Goal: Information Seeking & Learning: Learn about a topic

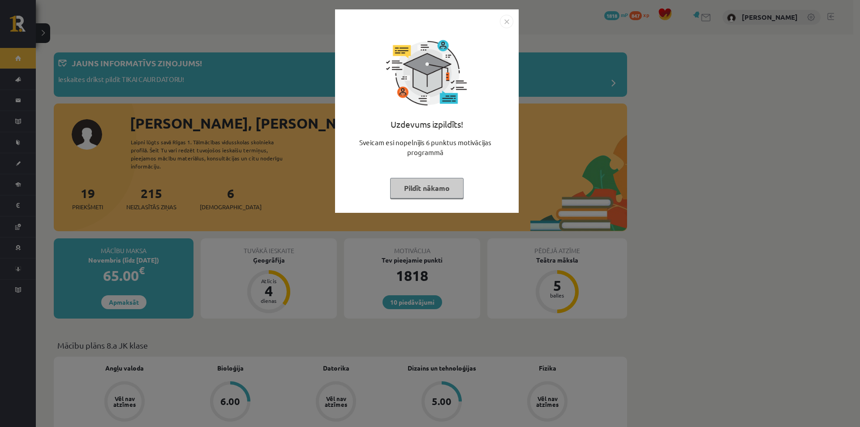
click at [396, 194] on button "Pildīt nākamo" at bounding box center [426, 188] width 73 height 21
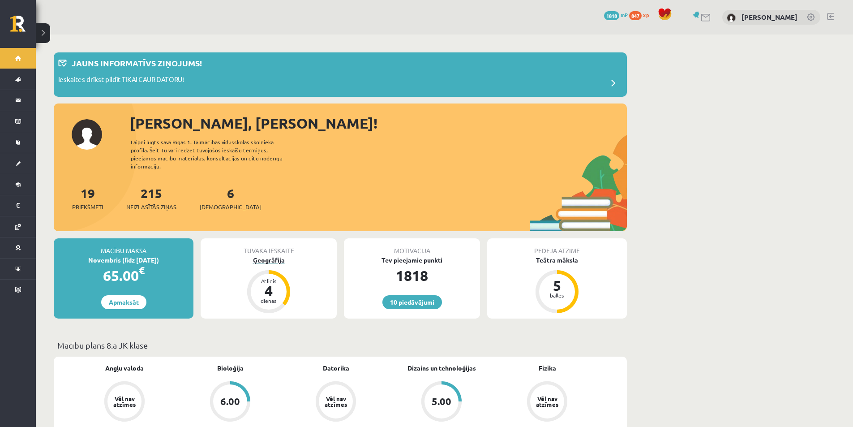
click at [262, 255] on div "Ģeogrāfija" at bounding box center [269, 259] width 136 height 9
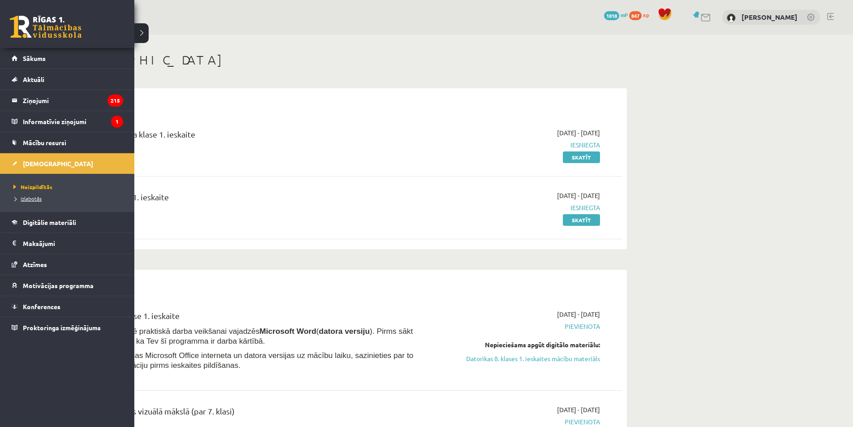
click at [40, 198] on span "Izlabotās" at bounding box center [26, 198] width 30 height 7
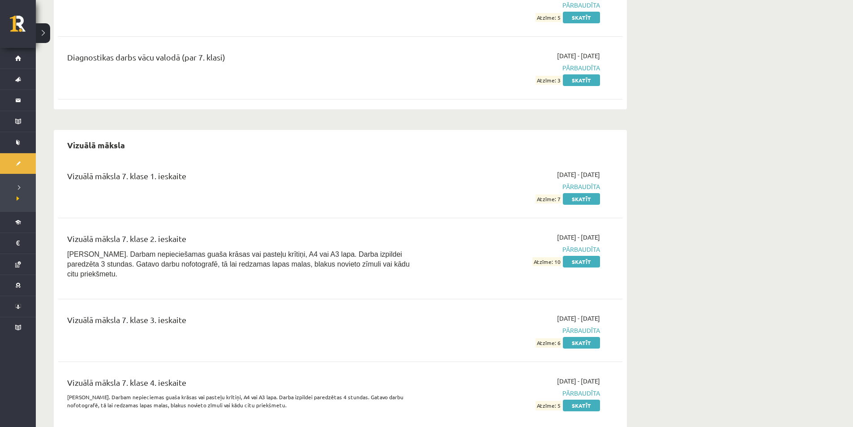
scroll to position [7221, 0]
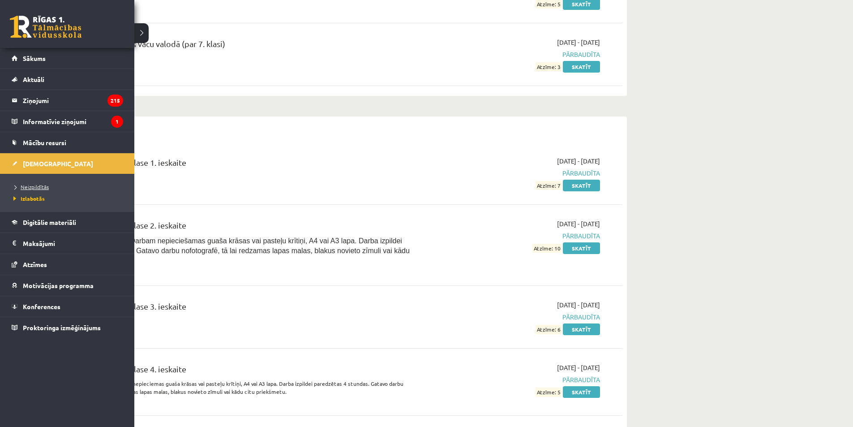
click at [27, 188] on span "Neizpildītās" at bounding box center [30, 186] width 38 height 7
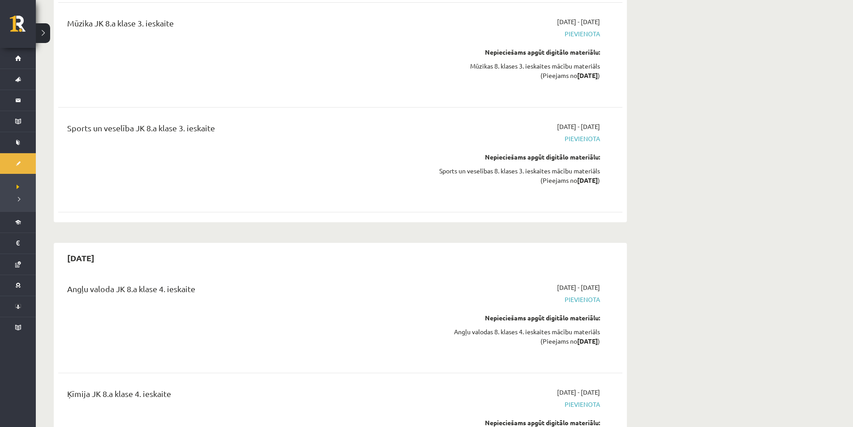
scroll to position [6638, 0]
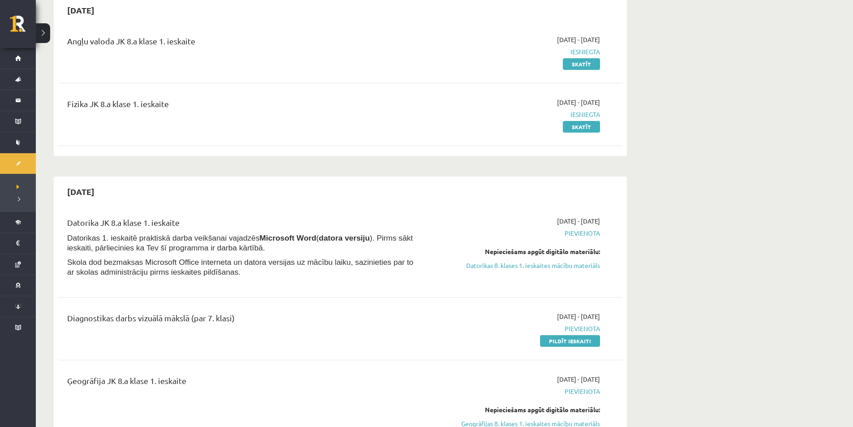
scroll to position [90, 0]
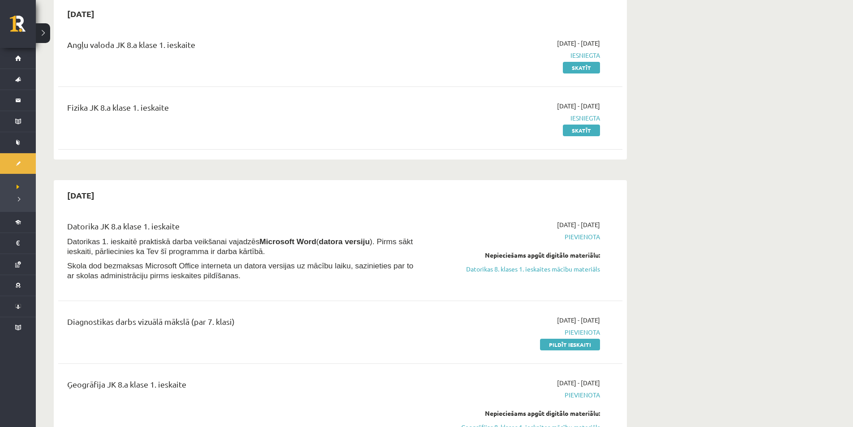
click at [559, 276] on div "2025-10-01 - 2025-10-15 Pievienota Nepieciešams apgūt digitālo materiālu: Dator…" at bounding box center [516, 253] width 182 height 66
drag, startPoint x: 559, startPoint y: 273, endPoint x: 472, endPoint y: 46, distance: 243.1
click at [560, 272] on link "Datorikas 8. klases 1. ieskaites mācību materiāls" at bounding box center [515, 268] width 169 height 9
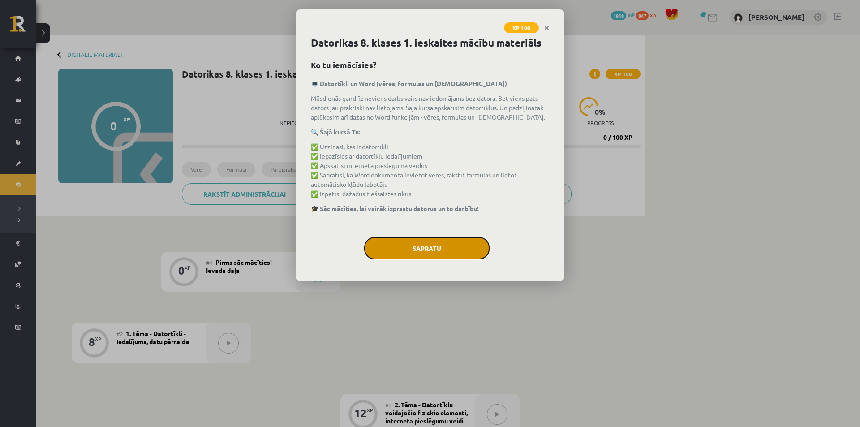
click at [425, 250] on button "Sapratu" at bounding box center [426, 248] width 125 height 22
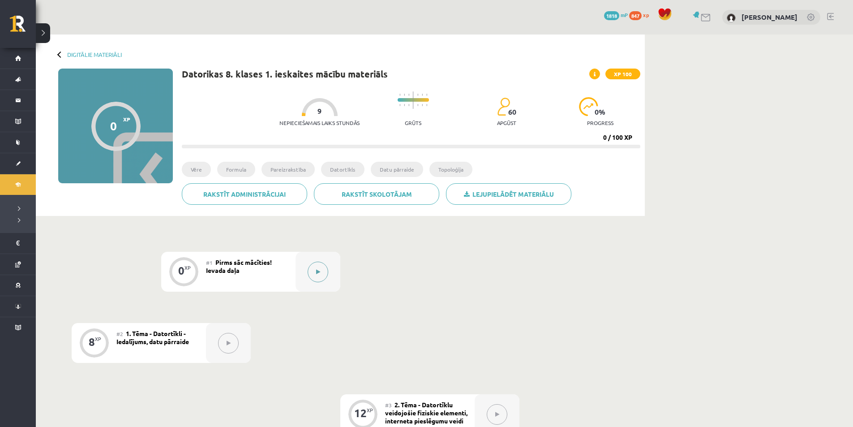
click at [324, 271] on button at bounding box center [318, 272] width 21 height 21
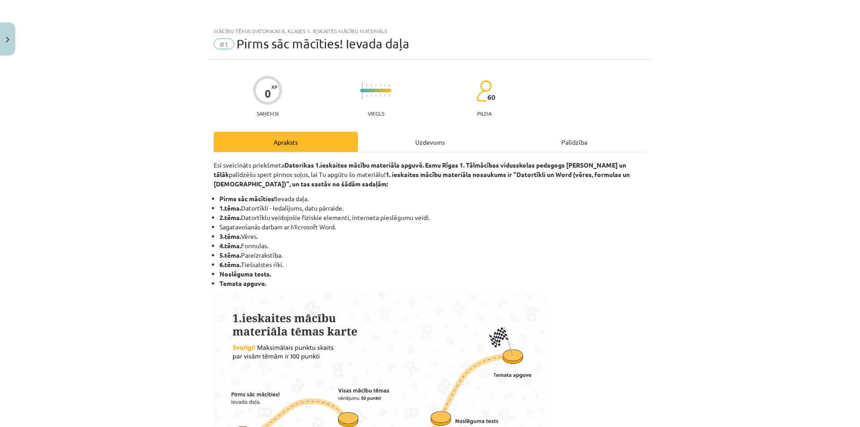
click at [455, 142] on div "Uzdevums" at bounding box center [430, 142] width 144 height 20
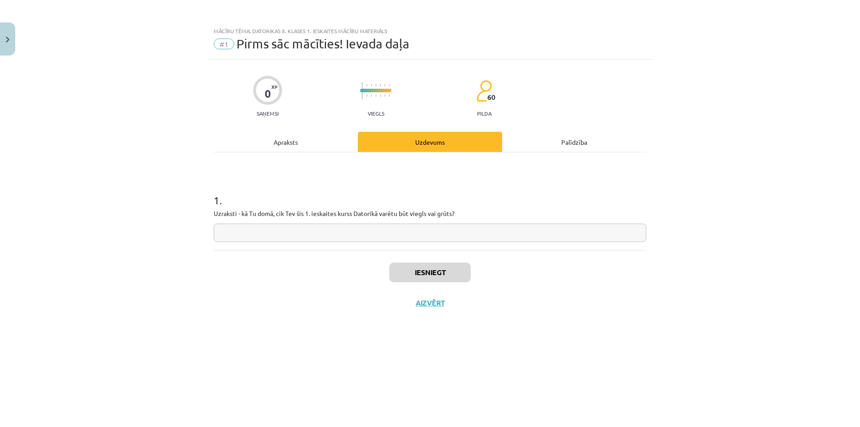
click at [423, 237] on input "text" at bounding box center [430, 232] width 433 height 18
type input "*********"
drag, startPoint x: 312, startPoint y: 239, endPoint x: 155, endPoint y: 230, distance: 157.0
click at [156, 230] on div "Mācību tēma: Datorikas 8. klases 1. ieskaites mācību materiāls #1 Pirms sāc māc…" at bounding box center [430, 213] width 860 height 427
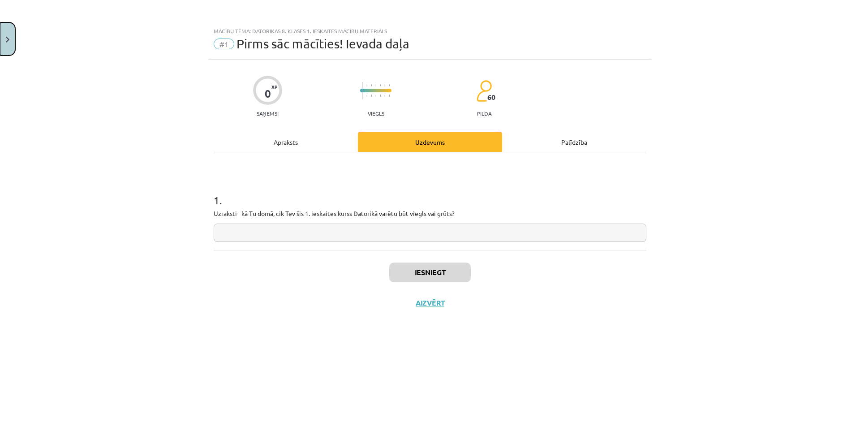
click at [0, 48] on button "Close" at bounding box center [7, 38] width 15 height 33
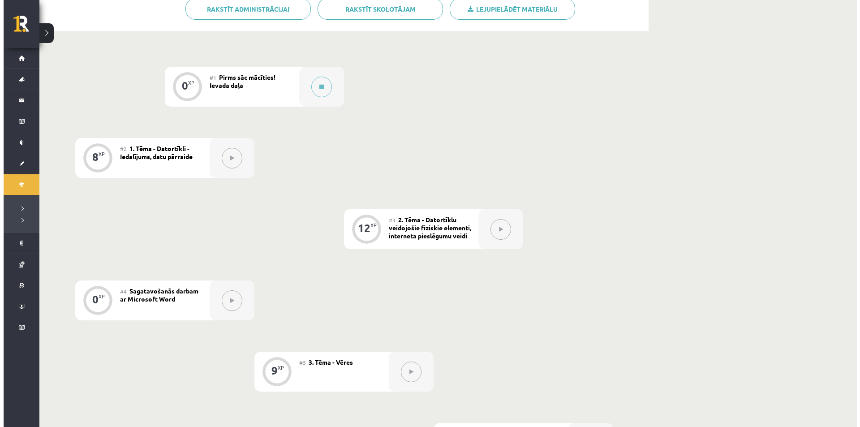
scroll to position [134, 0]
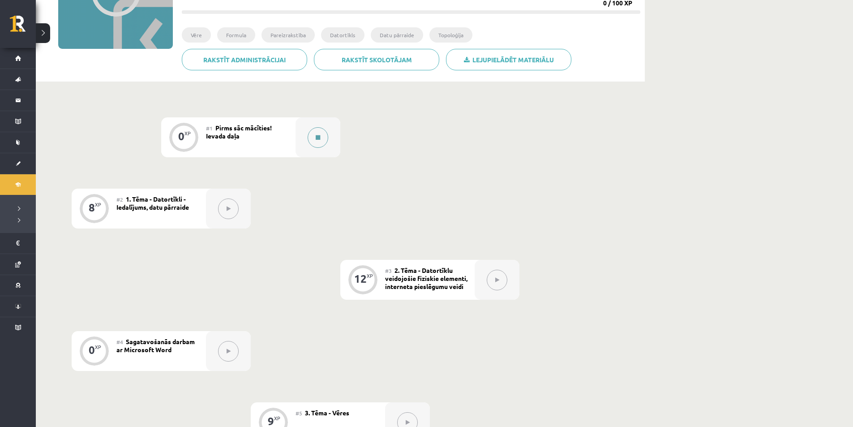
click at [319, 143] on button at bounding box center [318, 137] width 21 height 21
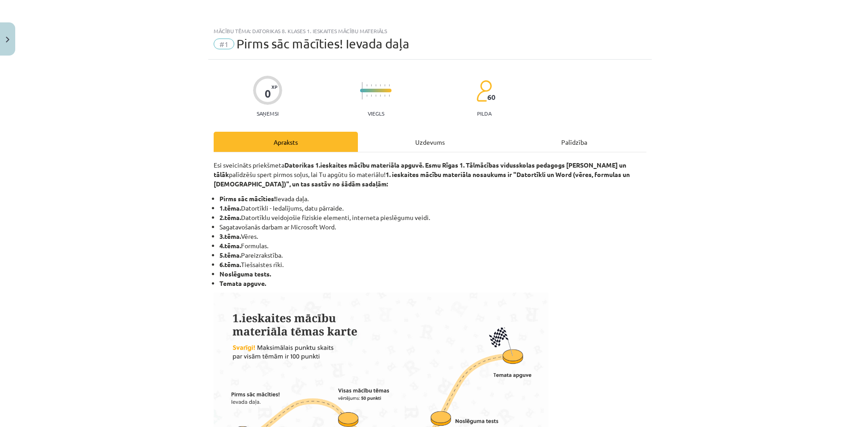
click at [396, 140] on div "Uzdevums" at bounding box center [430, 142] width 144 height 20
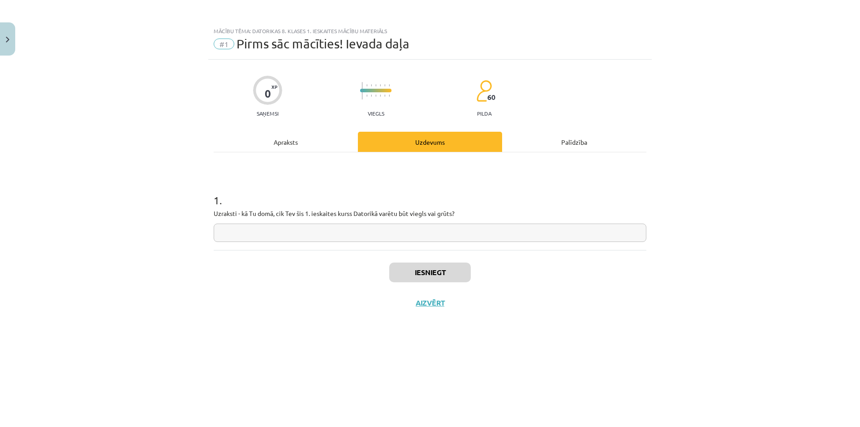
click at [379, 228] on input "text" at bounding box center [430, 232] width 433 height 18
click at [225, 237] on input "**********" at bounding box center [430, 232] width 433 height 18
click at [225, 234] on input "**********" at bounding box center [430, 232] width 433 height 18
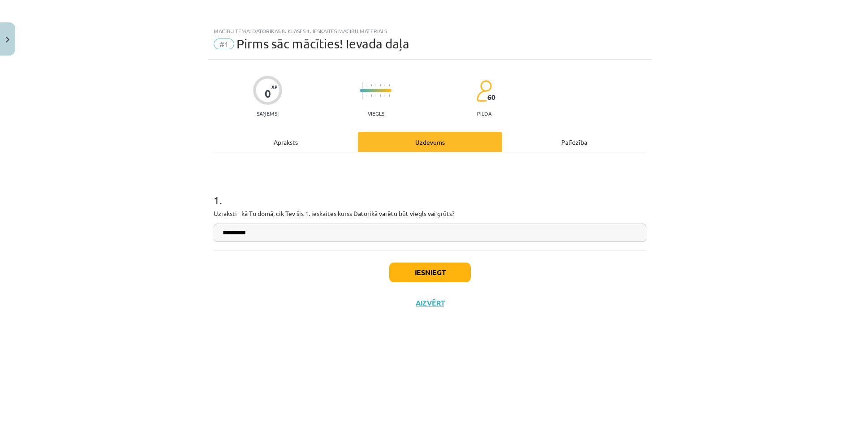
click at [228, 230] on input "**********" at bounding box center [430, 232] width 433 height 18
click at [231, 231] on input "**********" at bounding box center [430, 232] width 433 height 18
type input "**********"
click at [423, 271] on button "Iesniegt" at bounding box center [429, 272] width 81 height 20
click at [411, 212] on p "Uzraksti - kā Tu domā, cik Tev šis 1. ieskaites kurss Datorikā varētu būt viegl…" at bounding box center [430, 213] width 433 height 9
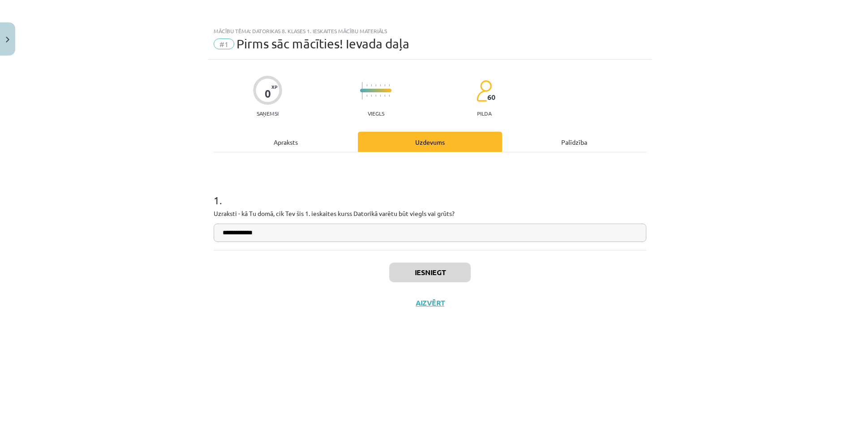
click at [467, 211] on p "Uzraksti - kā Tu domā, cik Tev šis 1. ieskaites kurss Datorikā varētu būt viegl…" at bounding box center [430, 213] width 433 height 9
drag, startPoint x: 446, startPoint y: 211, endPoint x: 399, endPoint y: 215, distance: 46.7
click at [399, 215] on p "Uzraksti - kā Tu domā, cik Tev šis 1. ieskaites kurss Datorikā varētu būt viegl…" at bounding box center [430, 213] width 433 height 9
click at [408, 196] on h1 "1 ." at bounding box center [430, 192] width 433 height 28
click at [442, 302] on button "Nākamā nodarbība" at bounding box center [430, 308] width 88 height 21
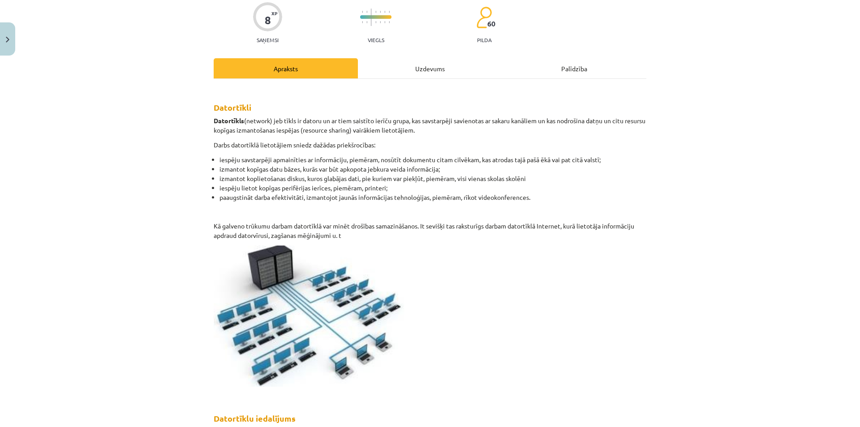
scroll to position [90, 0]
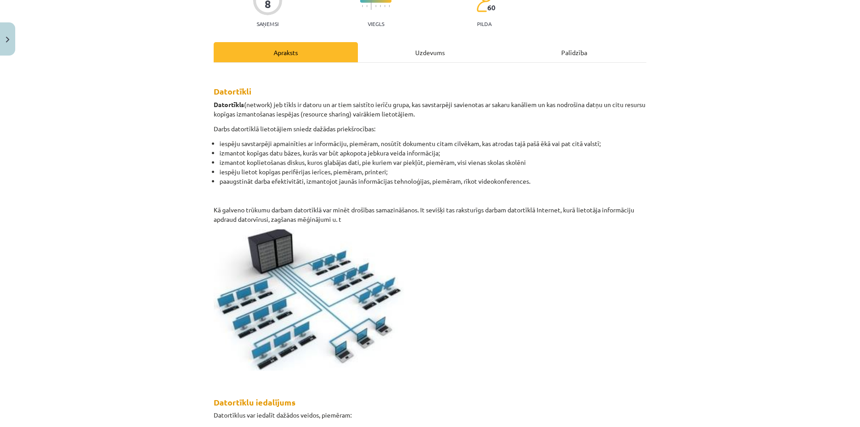
click at [671, 359] on div "Mācību tēma: Datorikas 8. klases 1. ieskaites mācību materiāls #2 1. Tēma - Dat…" at bounding box center [430, 213] width 860 height 427
click at [424, 49] on div "Uzdevums" at bounding box center [430, 52] width 144 height 20
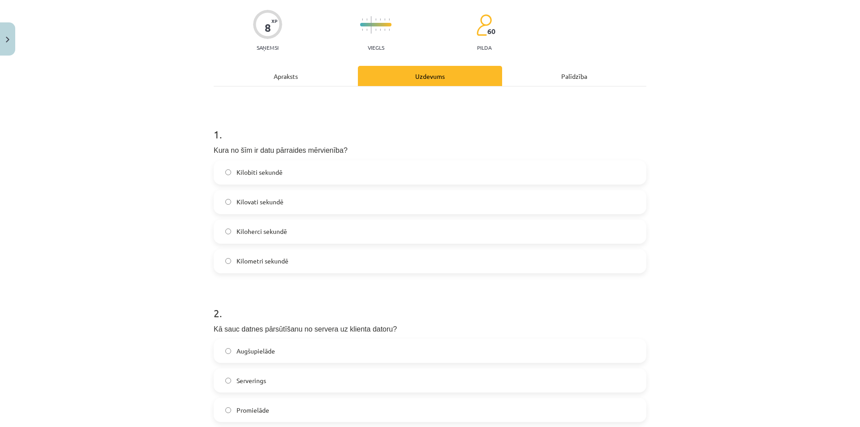
scroll to position [112, 0]
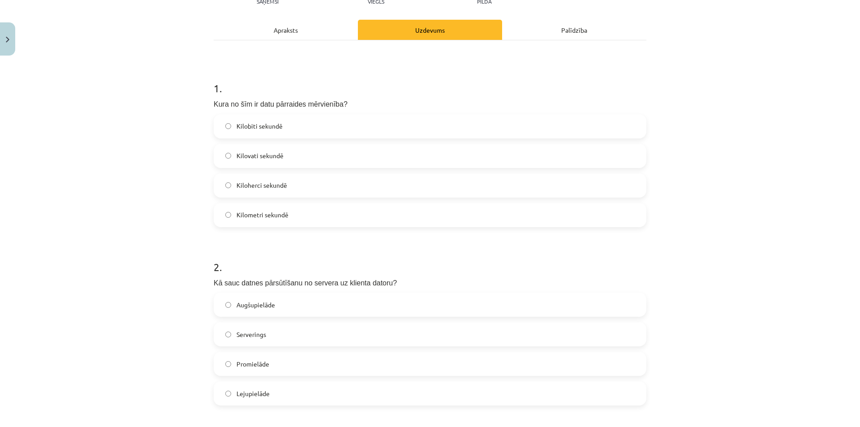
click at [242, 162] on label "Kilovati sekundē" at bounding box center [429, 156] width 431 height 22
click at [285, 31] on div "Apraksts" at bounding box center [286, 30] width 144 height 20
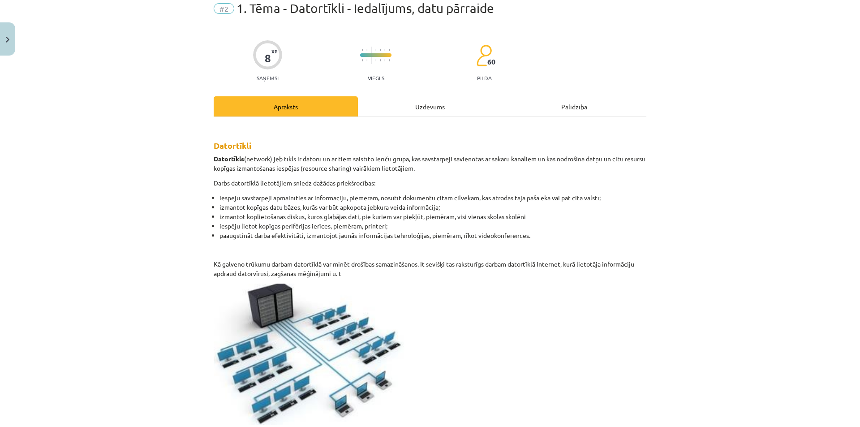
scroll to position [22, 0]
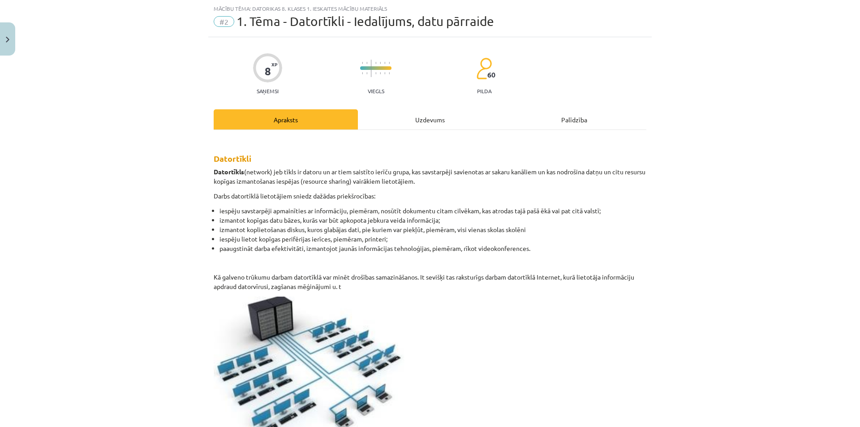
click at [399, 117] on div "Uzdevums" at bounding box center [430, 119] width 144 height 20
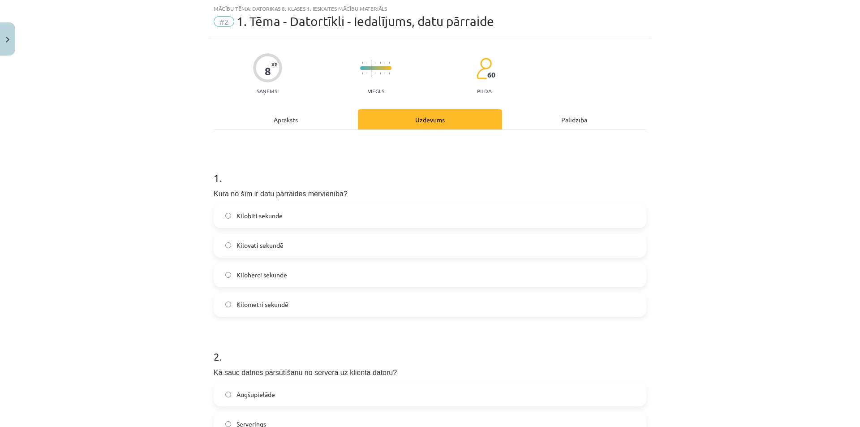
click at [310, 122] on div "Apraksts" at bounding box center [286, 119] width 144 height 20
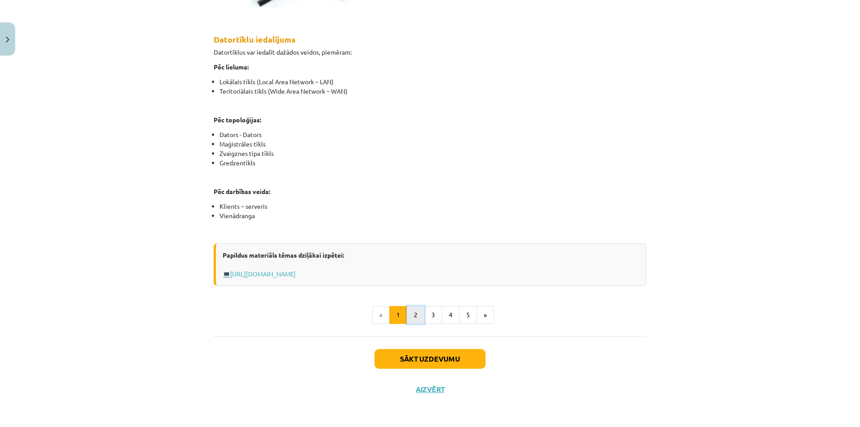
click at [410, 318] on button "2" at bounding box center [416, 315] width 18 height 18
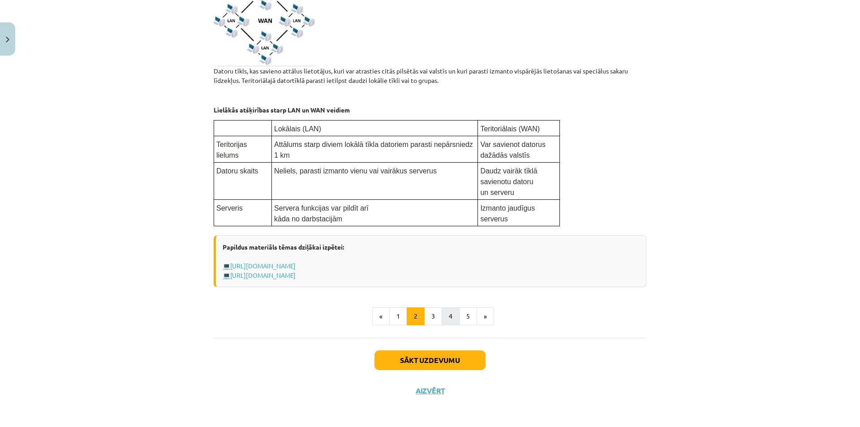
scroll to position [439, 0]
click at [426, 324] on div "Datortīklu iedalījums pēc lieluma Lokālais tīkls Datoru tīkls, kas izvietots ne…" at bounding box center [430, 25] width 433 height 624
click at [427, 317] on button "3" at bounding box center [433, 316] width 18 height 18
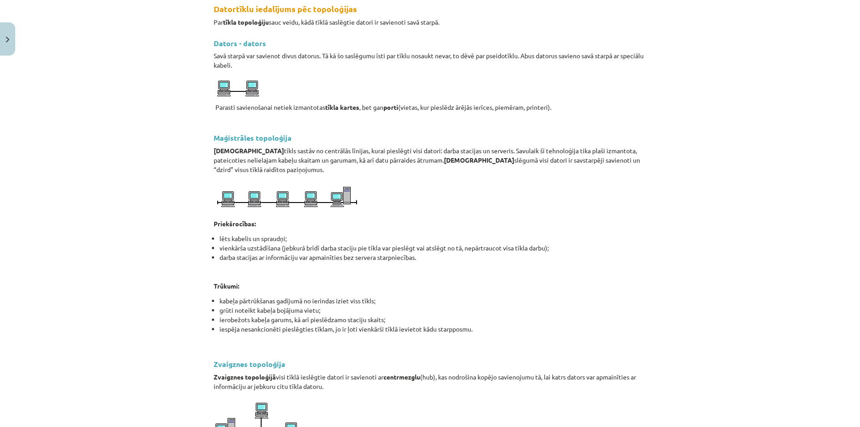
scroll to position [160, 0]
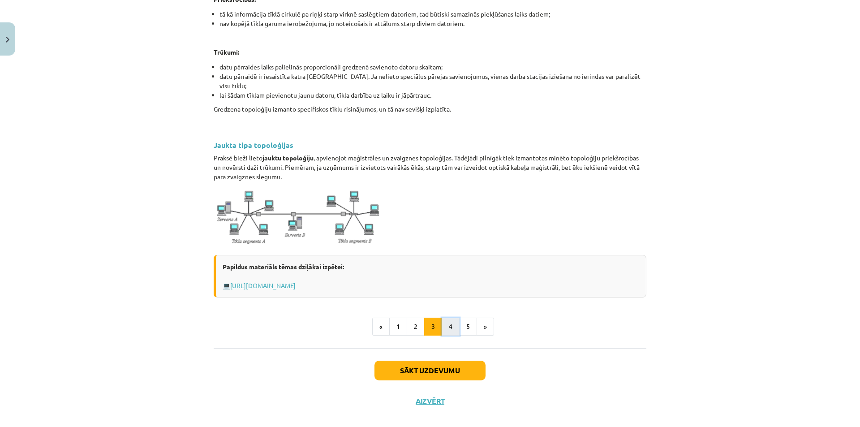
click at [442, 317] on button "4" at bounding box center [451, 326] width 18 height 18
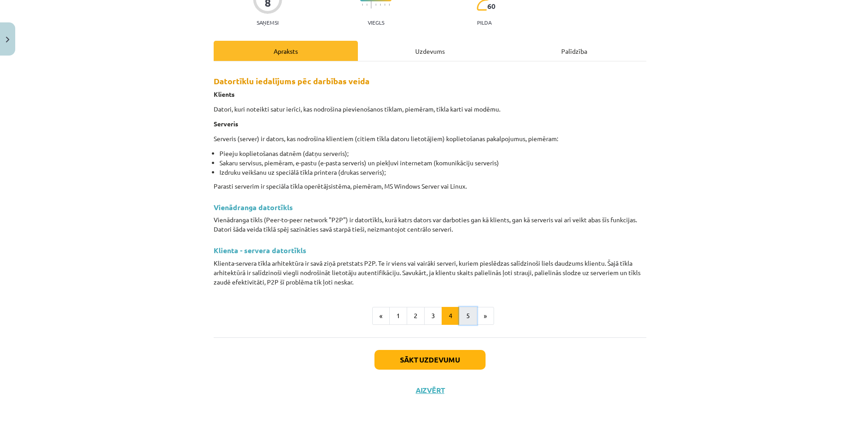
click at [461, 313] on button "5" at bounding box center [468, 316] width 18 height 18
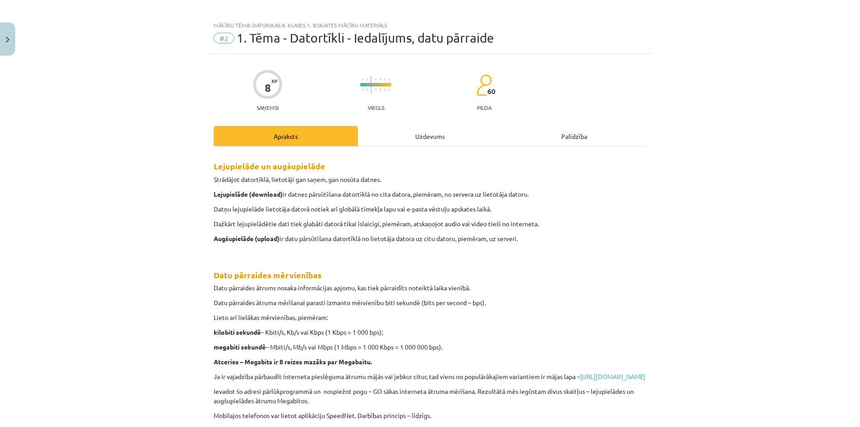
scroll to position [0, 0]
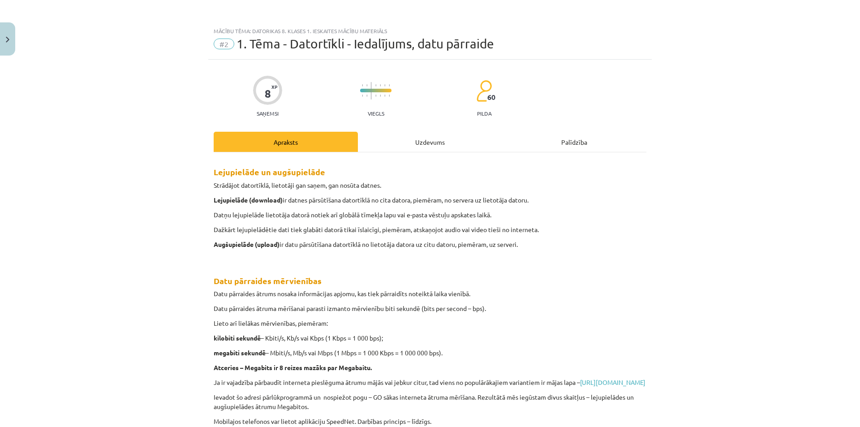
click at [453, 135] on div "Uzdevums" at bounding box center [430, 142] width 144 height 20
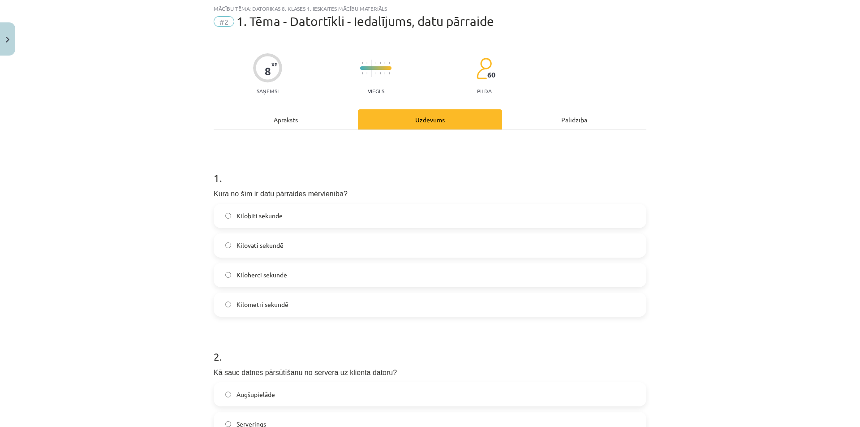
click at [319, 209] on label "Kilobiti sekundē" at bounding box center [429, 216] width 431 height 22
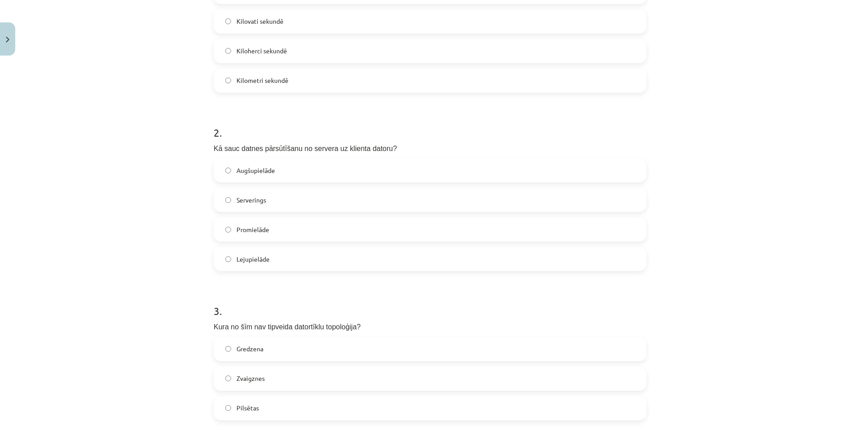
click at [240, 175] on label "Augšupielāde" at bounding box center [429, 170] width 431 height 22
click at [144, 235] on div "Mācību tēma: Datorikas 8. klases 1. ieskaites mācību materiāls #2 1. Tēma - Dat…" at bounding box center [430, 213] width 860 height 427
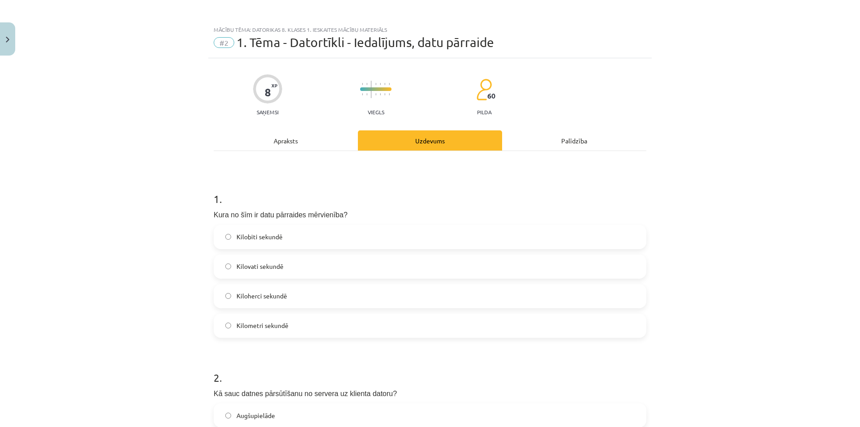
scroll to position [0, 0]
click at [296, 141] on div "Apraksts" at bounding box center [286, 142] width 144 height 20
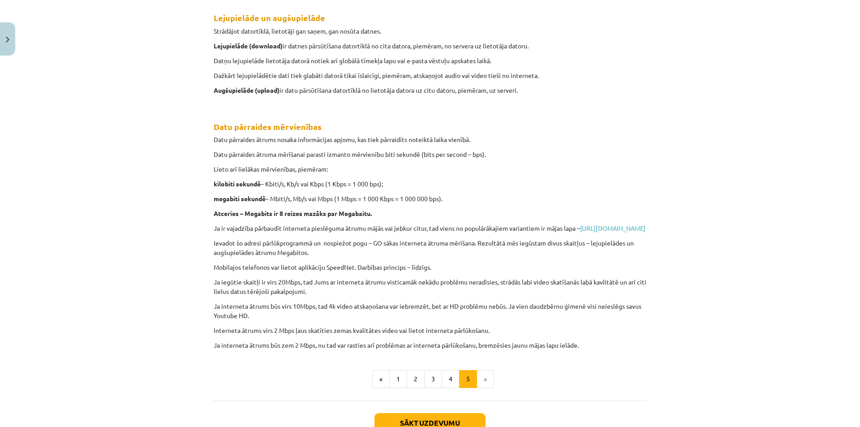
scroll to position [138, 0]
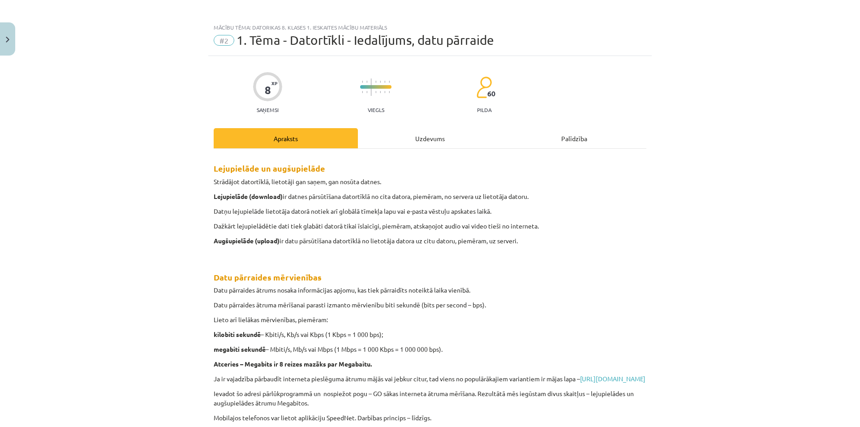
click at [425, 139] on div "Uzdevums" at bounding box center [430, 138] width 144 height 20
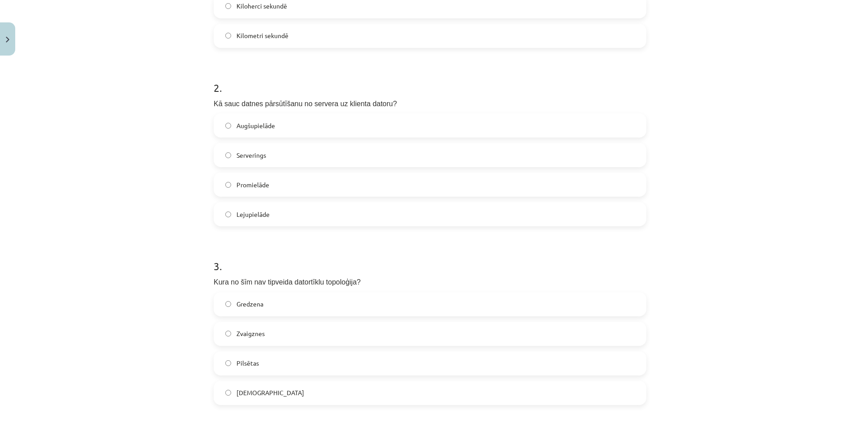
scroll to position [470, 0]
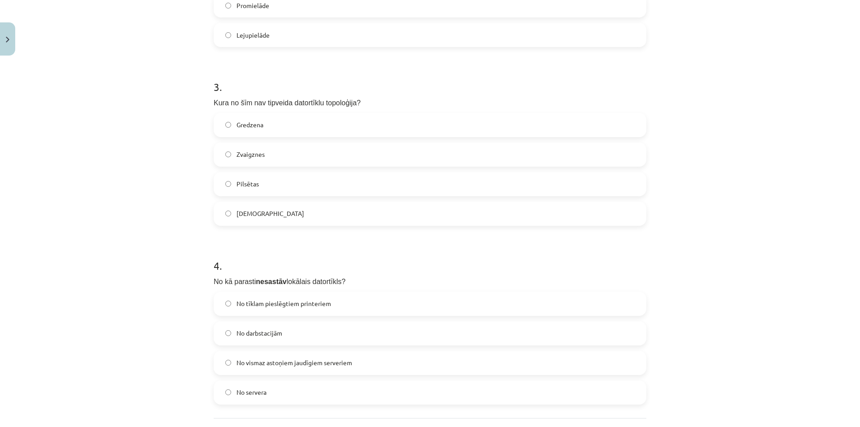
click at [341, 151] on label "Zvaigznes" at bounding box center [429, 154] width 431 height 22
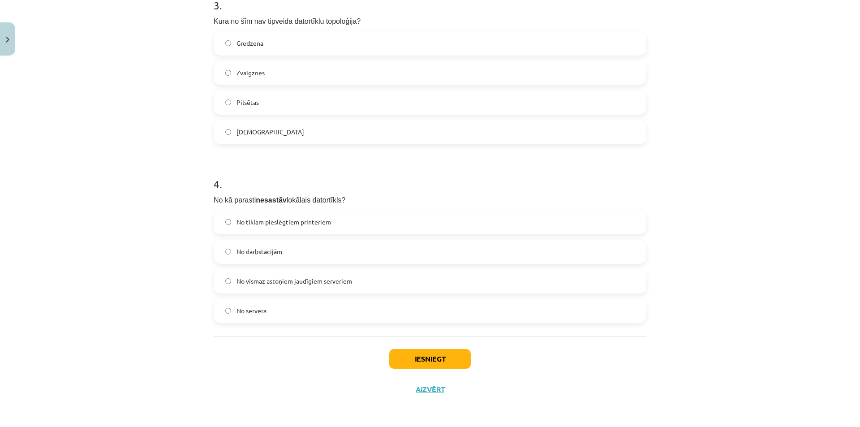
click at [258, 226] on span "No tīklam pieslēgtiem printeriem" at bounding box center [283, 221] width 94 height 9
drag, startPoint x: 347, startPoint y: 225, endPoint x: 230, endPoint y: 221, distance: 116.9
click at [231, 223] on label "No tīklam pieslēgtiem printeriem" at bounding box center [429, 222] width 431 height 22
click at [230, 221] on label "No tīklam pieslēgtiem printeriem" at bounding box center [429, 222] width 431 height 22
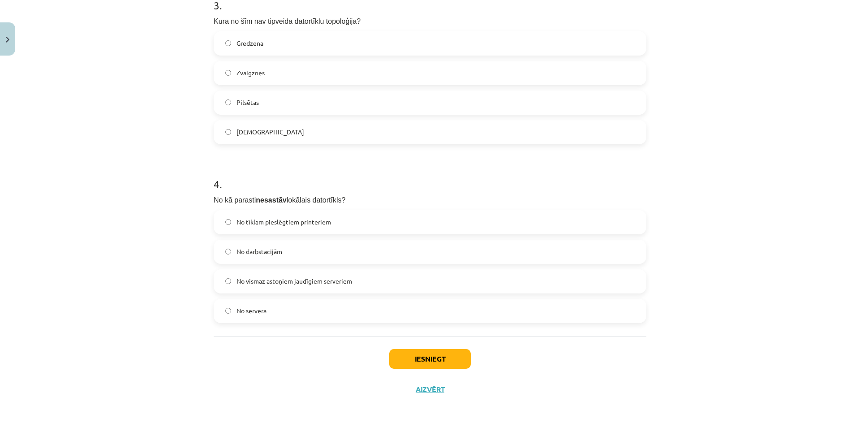
click at [185, 253] on div "Mācību tēma: Datorikas 8. klases 1. ieskaites mācību materiāls #2 1. Tēma - Dat…" at bounding box center [430, 213] width 860 height 427
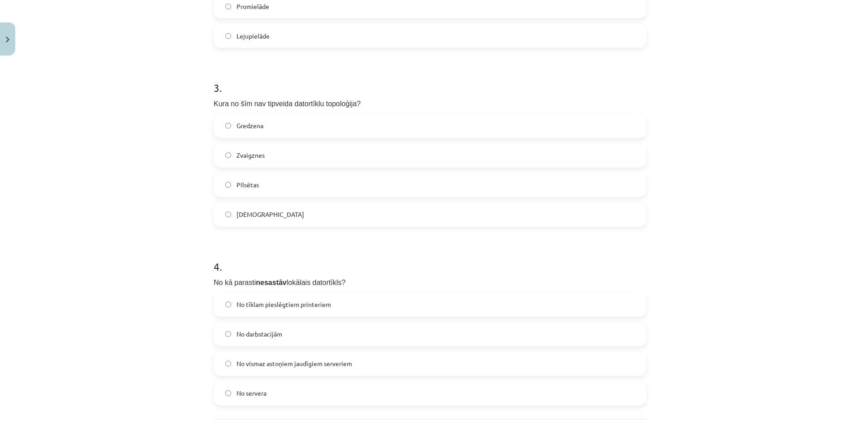
scroll to position [462, 0]
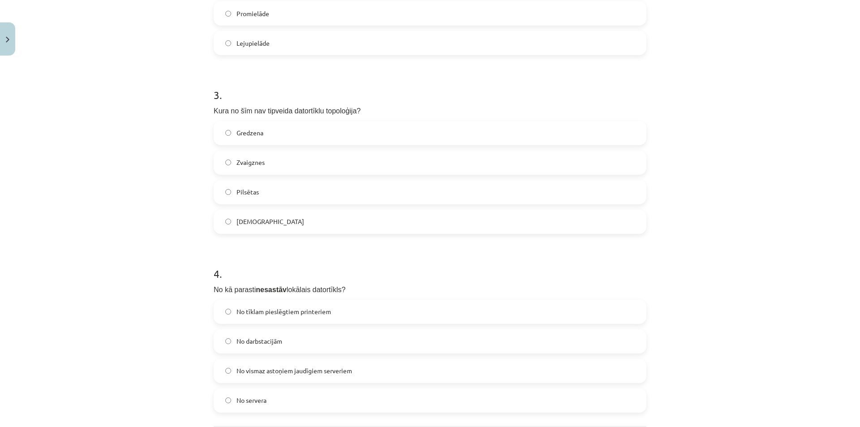
drag, startPoint x: 313, startPoint y: 110, endPoint x: 343, endPoint y: 110, distance: 30.0
click at [332, 110] on span "Kura no šīm nav tipveida datortīklu topoloģija?" at bounding box center [287, 111] width 147 height 8
click at [351, 110] on p "Kura no šīm nav tipveida datortīklu topoloģija?" at bounding box center [430, 109] width 433 height 13
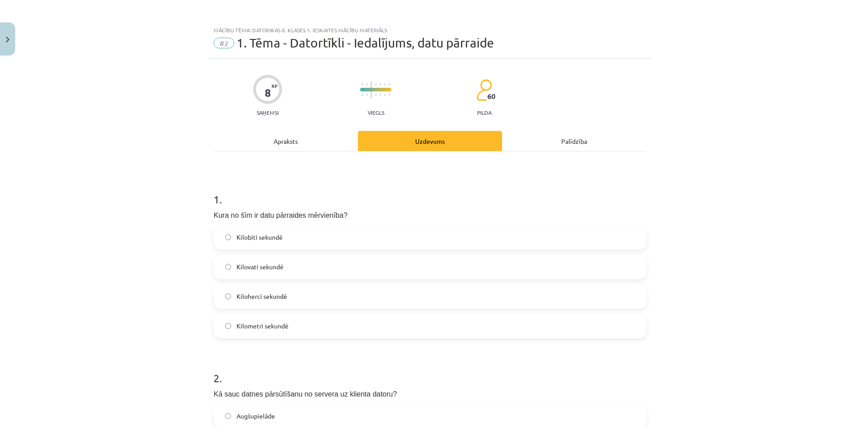
scroll to position [0, 0]
click at [298, 140] on div "Apraksts" at bounding box center [286, 142] width 144 height 20
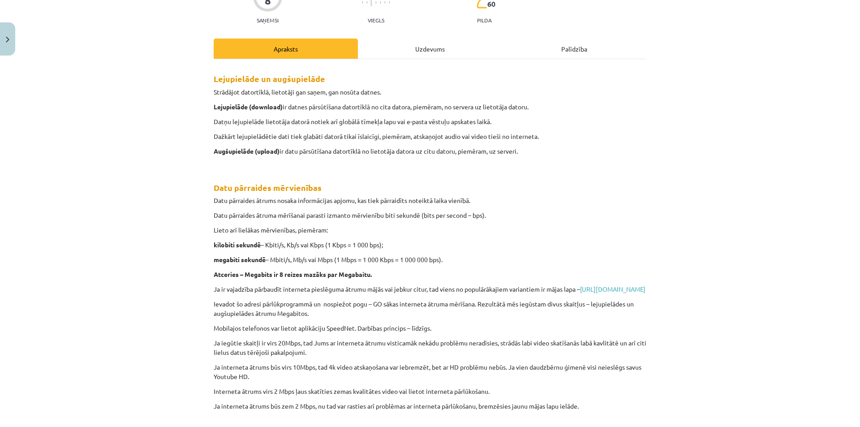
scroll to position [227, 0]
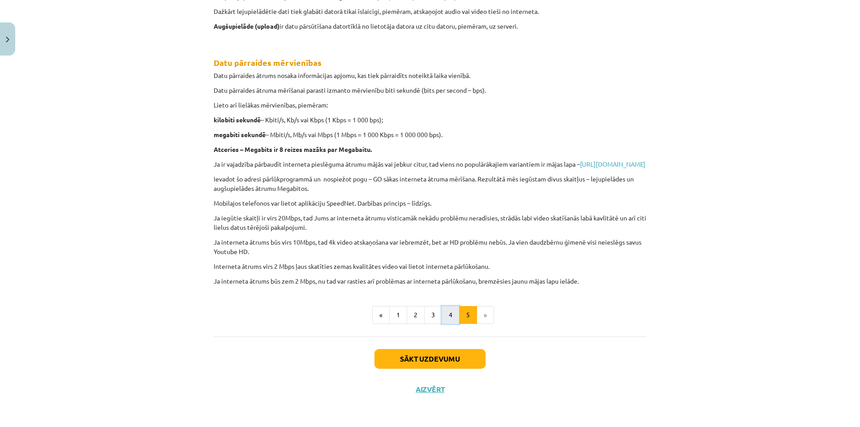
click at [442, 318] on button "4" at bounding box center [451, 315] width 18 height 18
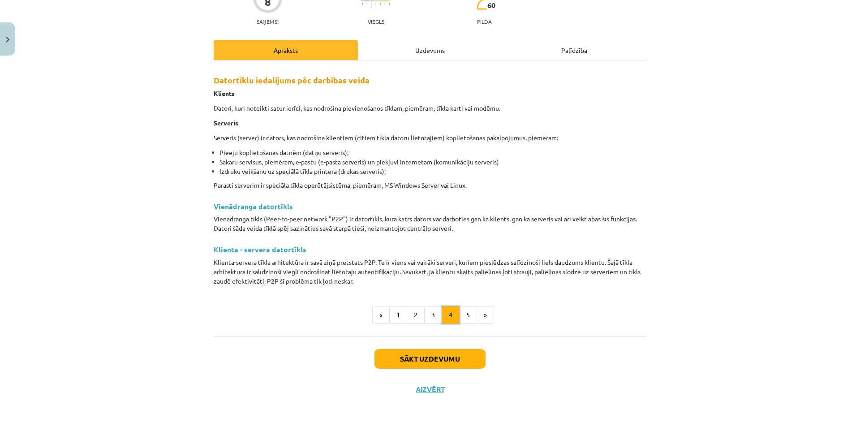
click at [442, 318] on button "4" at bounding box center [451, 315] width 18 height 18
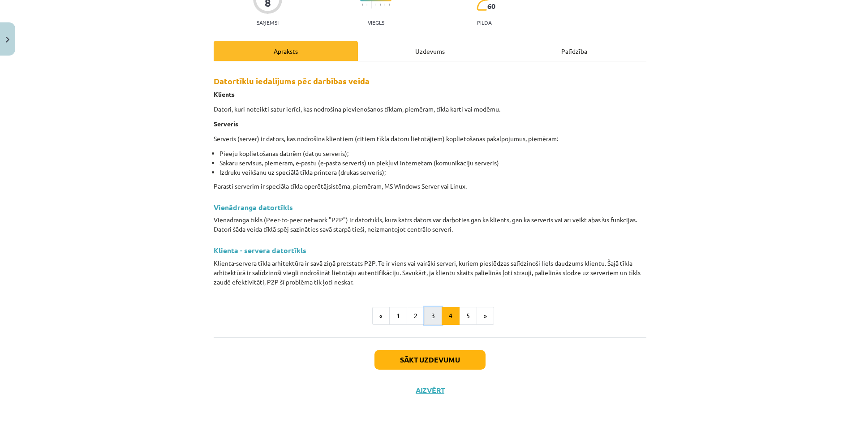
drag, startPoint x: 426, startPoint y: 309, endPoint x: 430, endPoint y: 312, distance: 5.1
click at [430, 312] on button "3" at bounding box center [433, 316] width 18 height 18
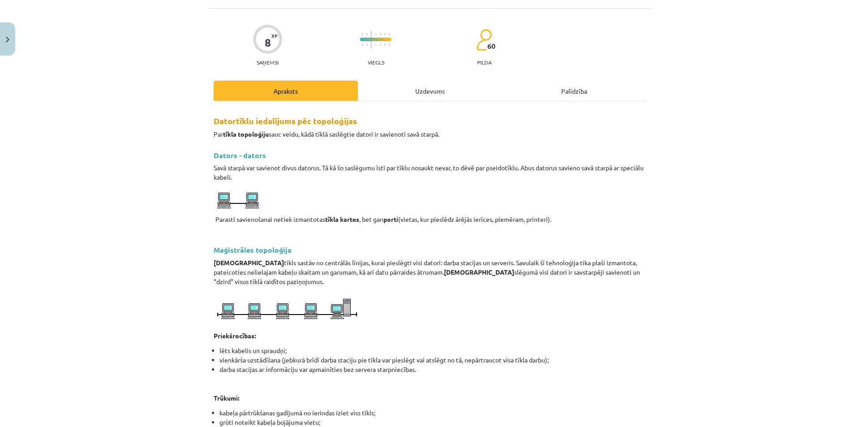
scroll to position [46, 0]
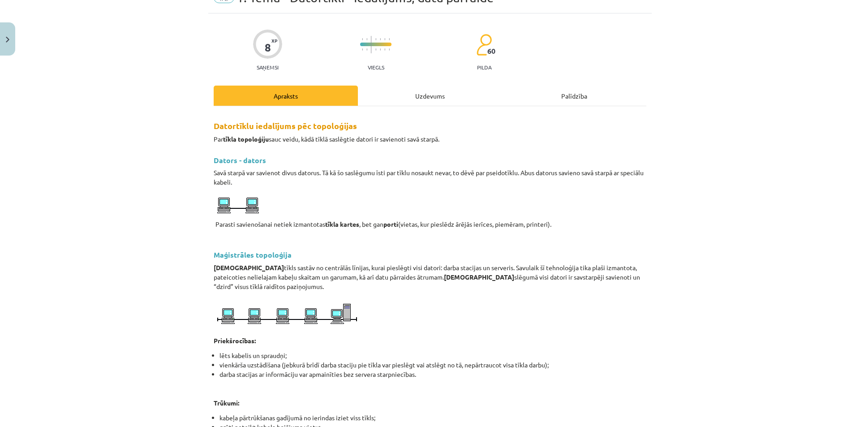
click at [421, 89] on div "Uzdevums" at bounding box center [430, 96] width 144 height 20
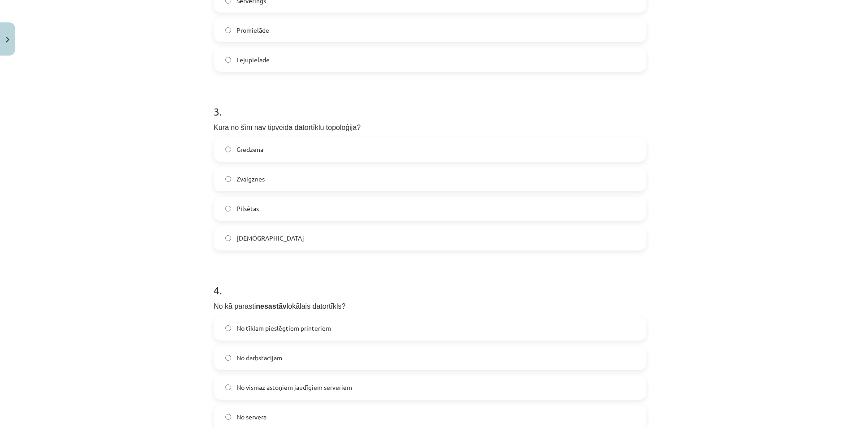
scroll to position [417, 0]
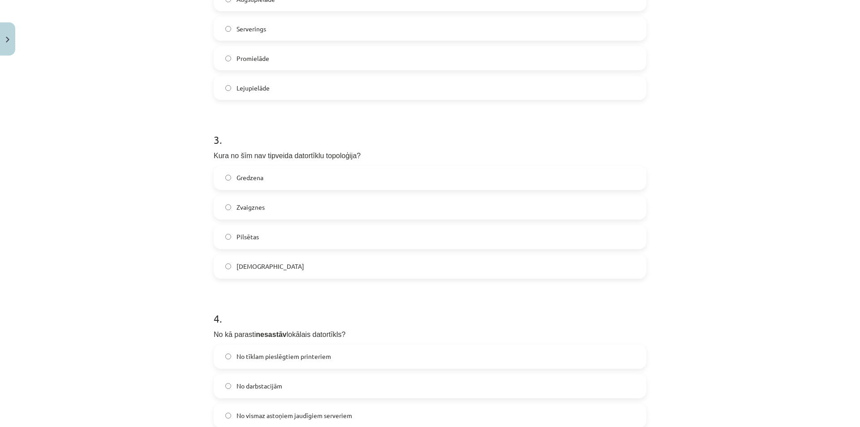
click at [334, 232] on label "Pilsētas" at bounding box center [429, 237] width 431 height 22
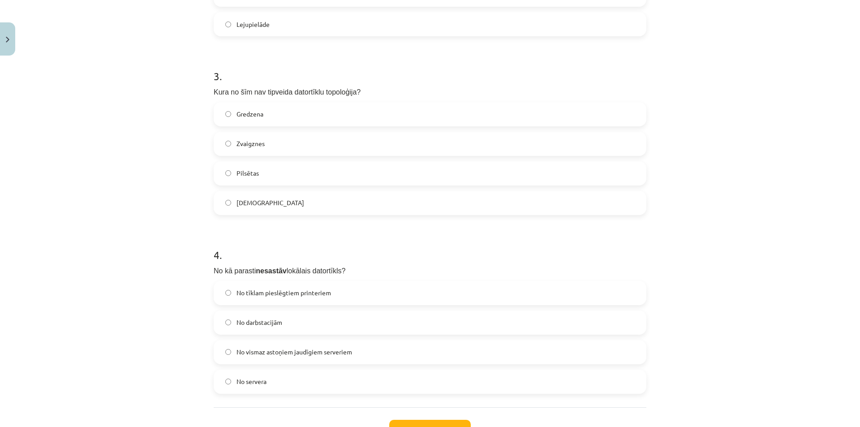
scroll to position [552, 0]
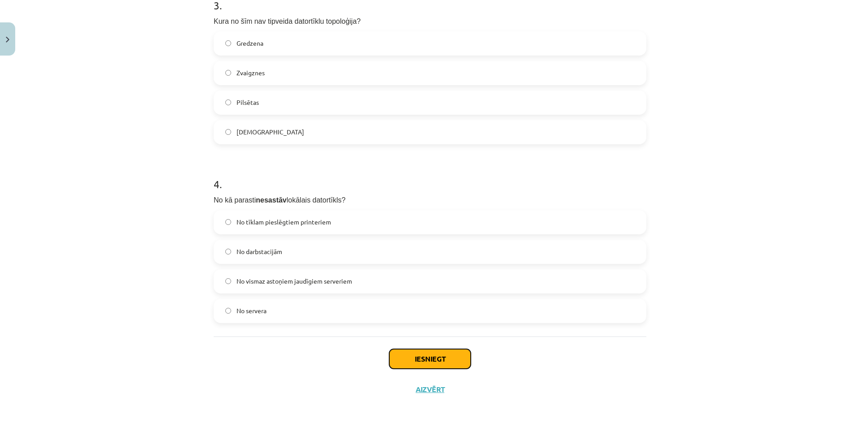
click at [457, 356] on button "Iesniegt" at bounding box center [429, 359] width 81 height 20
click at [433, 354] on button "Iesniegt" at bounding box center [429, 359] width 81 height 20
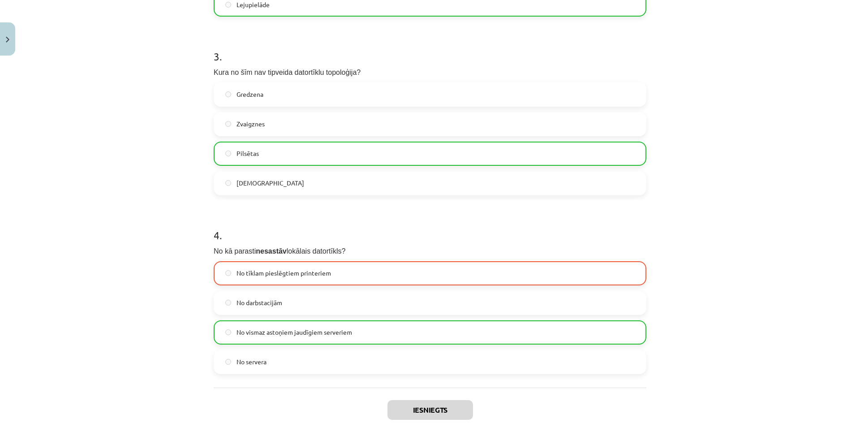
scroll to position [580, 0]
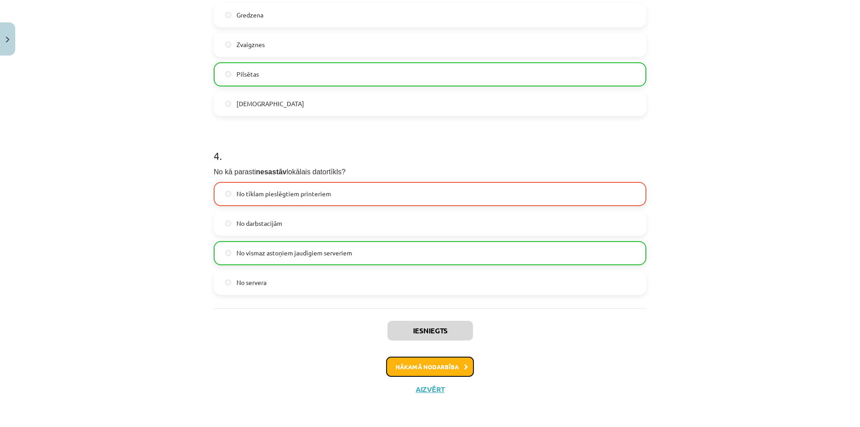
click at [437, 369] on button "Nākamā nodarbība" at bounding box center [430, 366] width 88 height 21
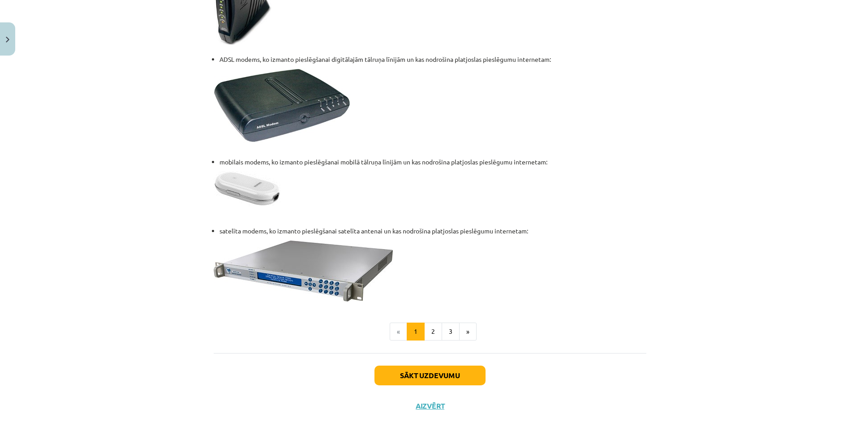
scroll to position [1114, 0]
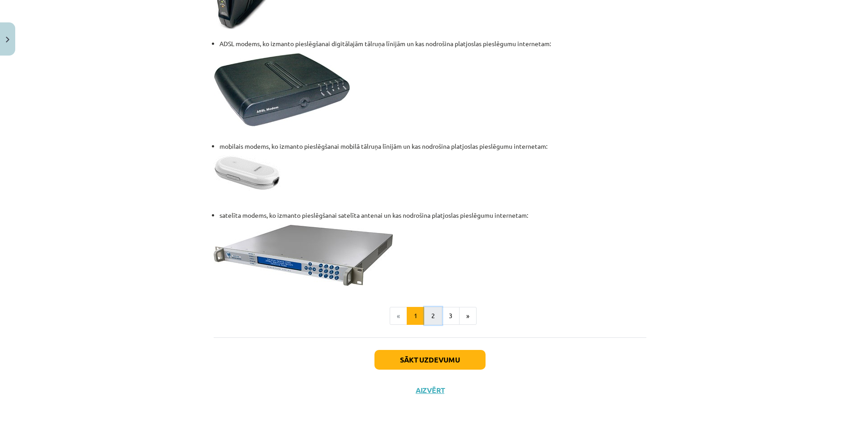
click at [427, 321] on button "2" at bounding box center [433, 316] width 18 height 18
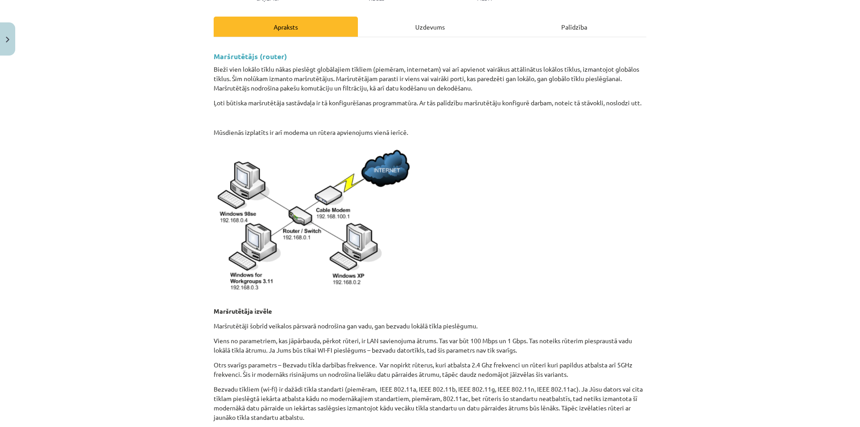
scroll to position [130, 0]
click at [9, 39] on button "Close" at bounding box center [7, 38] width 15 height 33
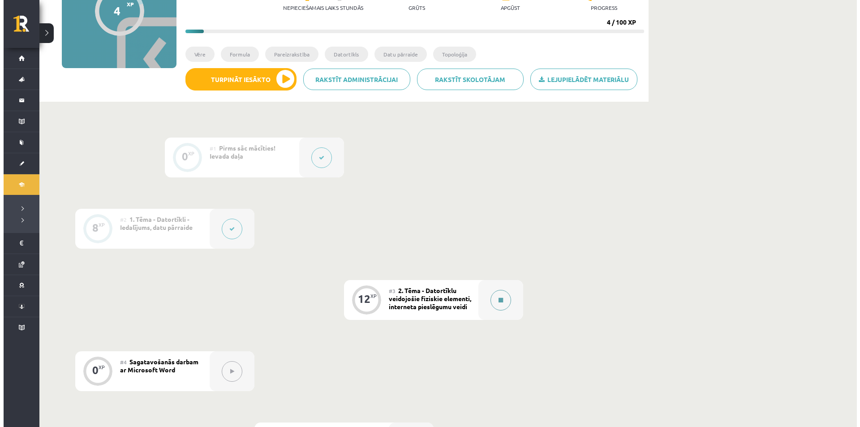
scroll to position [132, 0]
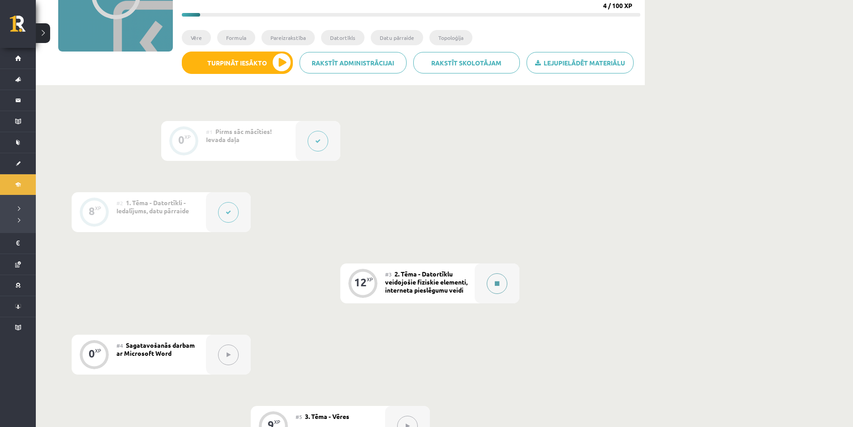
click at [503, 273] on div at bounding box center [497, 283] width 45 height 40
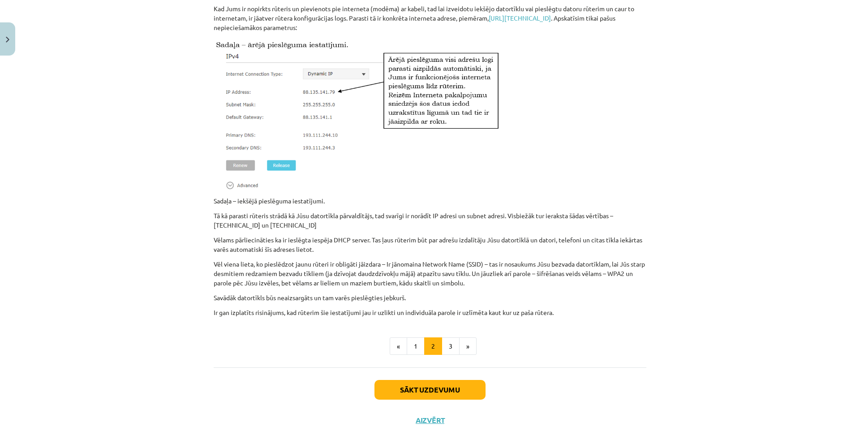
scroll to position [622, 0]
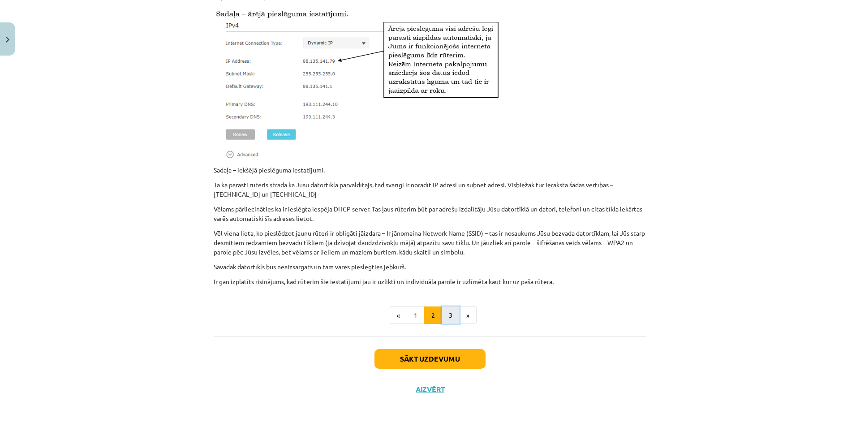
click at [447, 319] on button "3" at bounding box center [451, 315] width 18 height 18
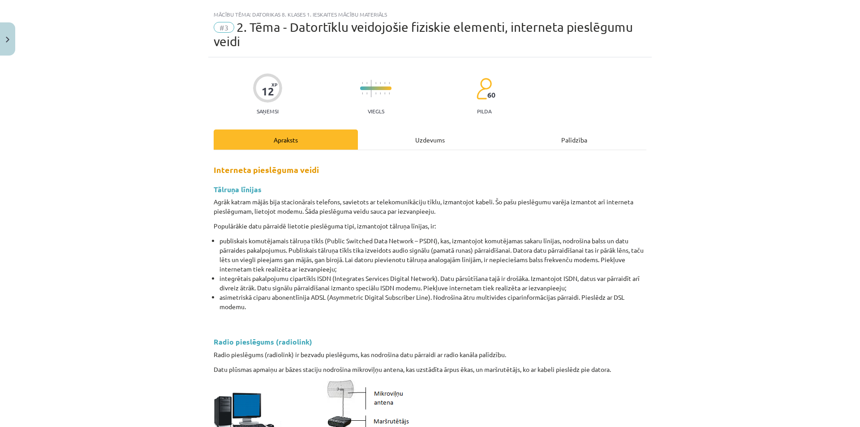
scroll to position [0, 0]
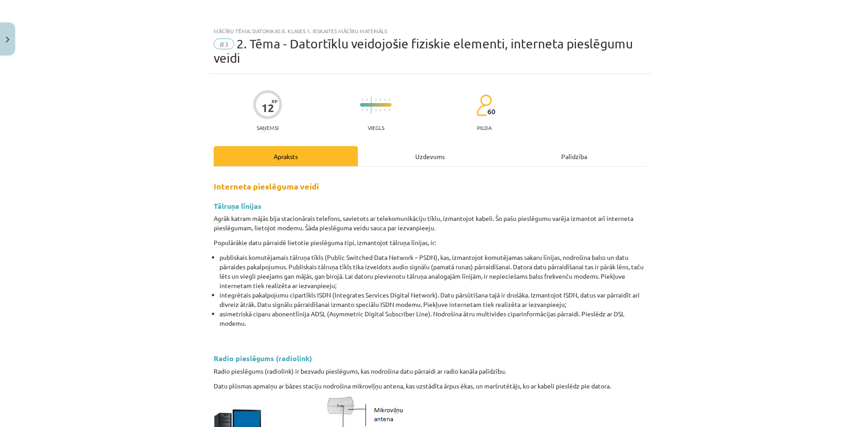
click at [407, 156] on div "Uzdevums" at bounding box center [430, 156] width 144 height 20
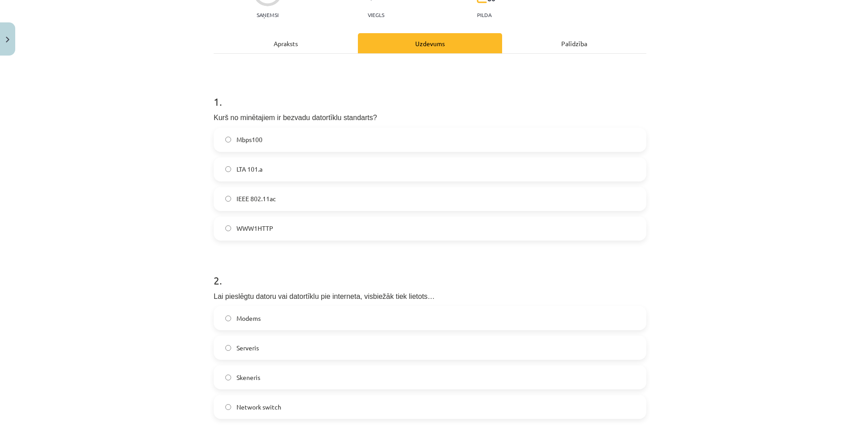
scroll to position [202, 0]
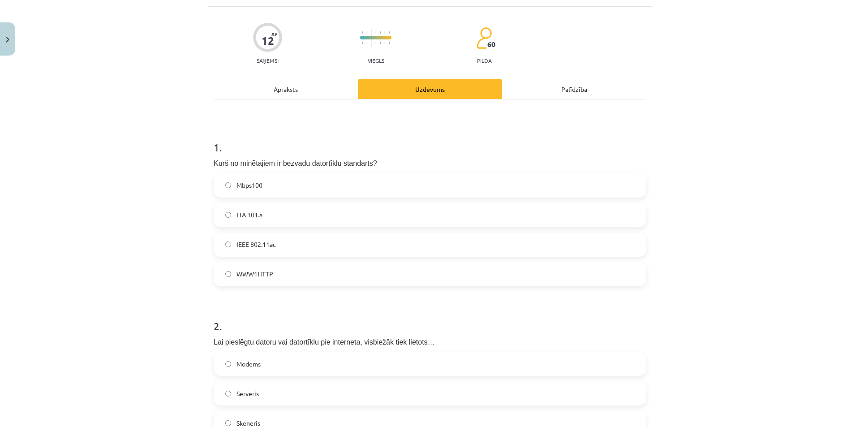
click at [314, 90] on div "Apraksts" at bounding box center [286, 89] width 144 height 20
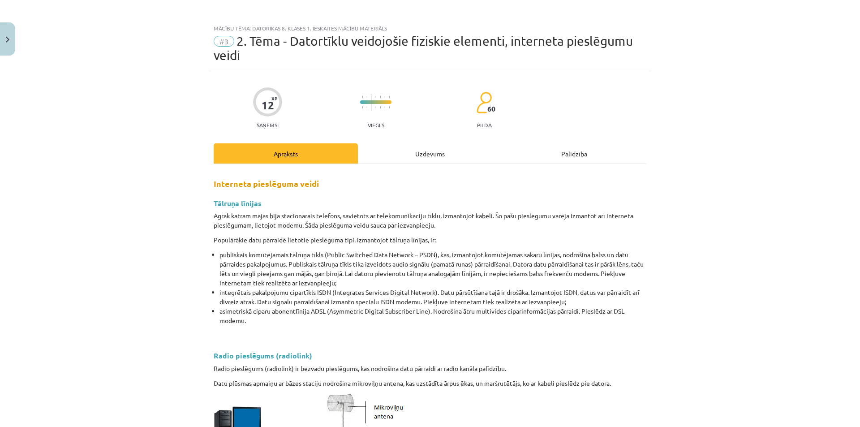
scroll to position [0, 0]
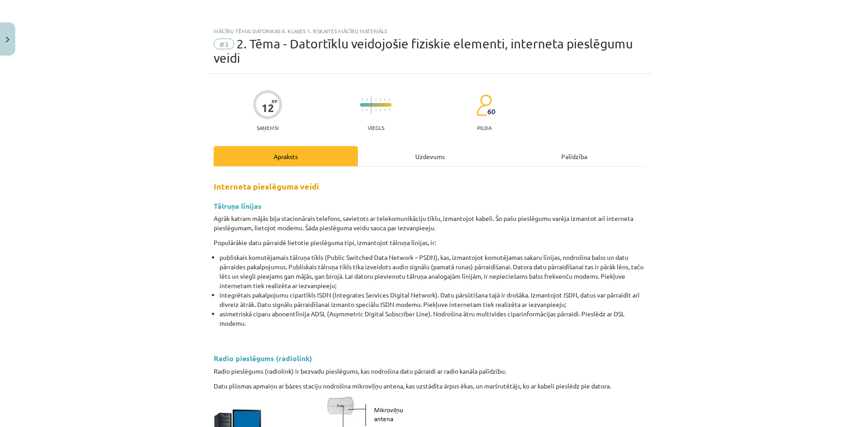
click at [429, 154] on div "Uzdevums" at bounding box center [430, 156] width 144 height 20
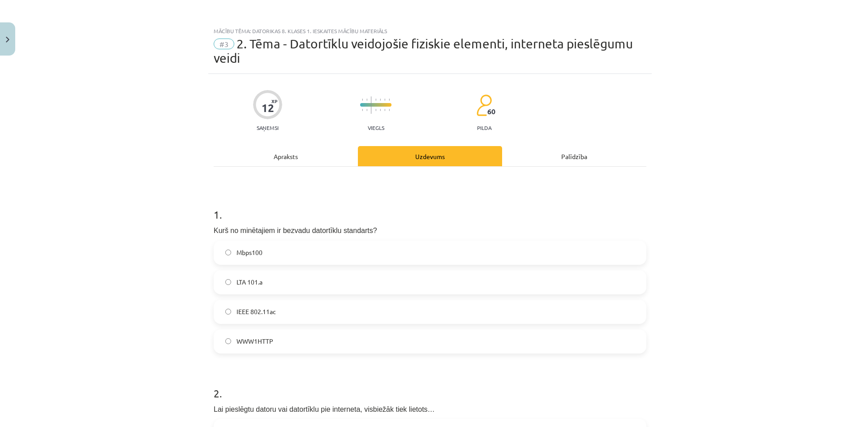
scroll to position [22, 0]
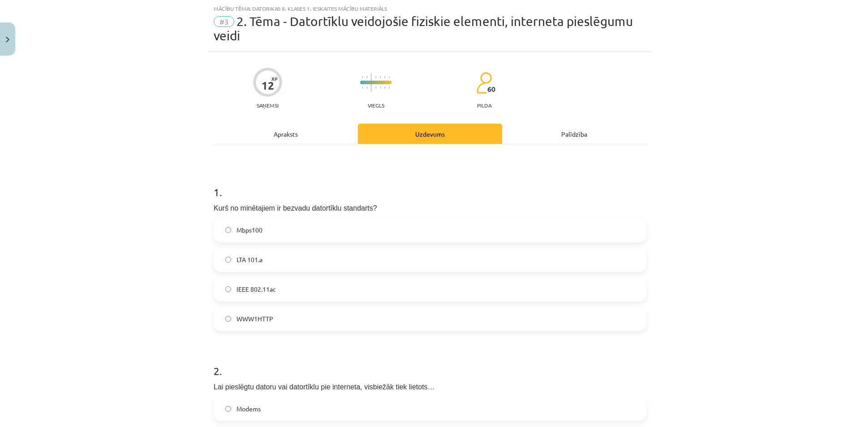
click at [304, 134] on div "Apraksts" at bounding box center [286, 134] width 144 height 20
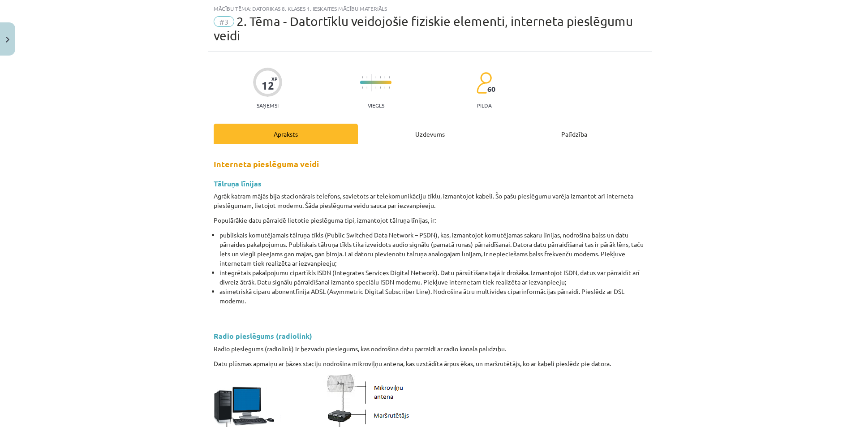
click at [436, 129] on div "Uzdevums" at bounding box center [430, 134] width 144 height 20
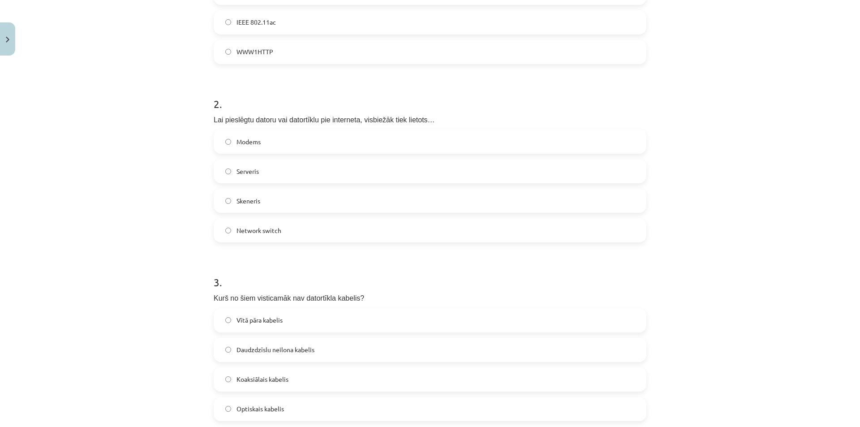
scroll to position [291, 0]
click at [16, 34] on div "Mācību tēma: Datorikas 8. klases 1. ieskaites mācību materiāls #3 2. Tēma - Dat…" at bounding box center [430, 213] width 860 height 427
click at [5, 39] on button "Close" at bounding box center [7, 38] width 15 height 33
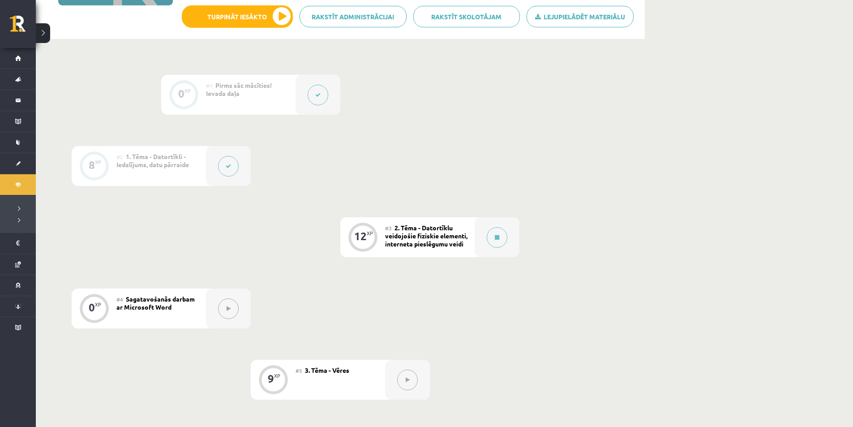
scroll to position [176, 0]
click at [487, 243] on button at bounding box center [497, 238] width 21 height 21
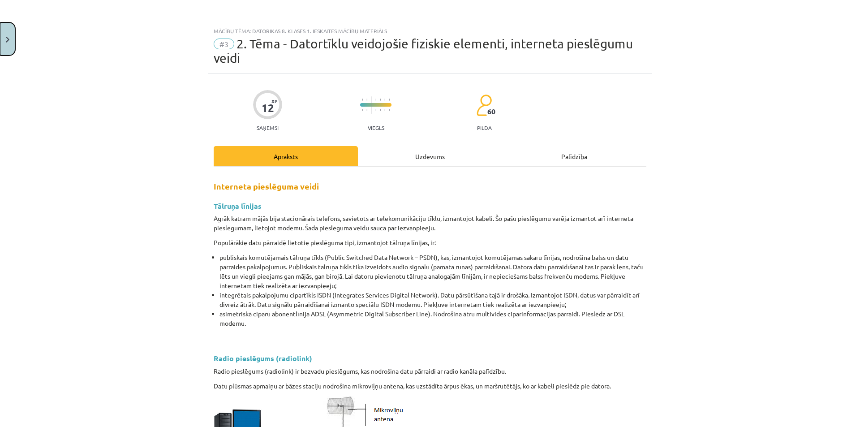
drag, startPoint x: 403, startPoint y: 153, endPoint x: 0, endPoint y: 34, distance: 419.7
click at [0, 34] on button "Close" at bounding box center [7, 38] width 15 height 33
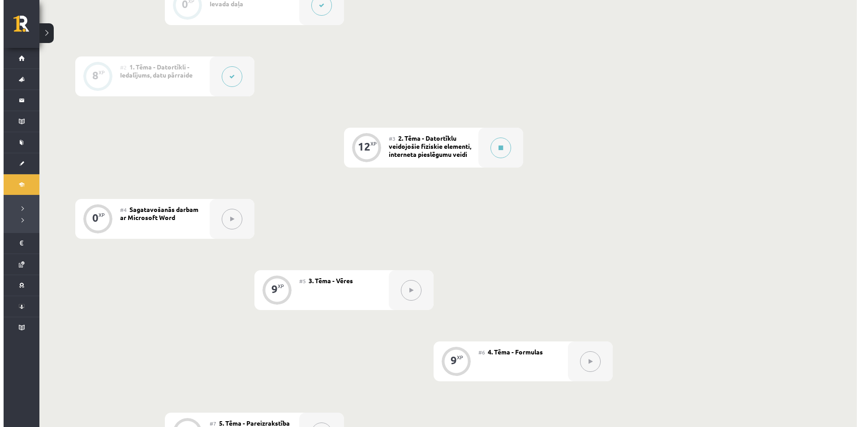
scroll to position [266, 0]
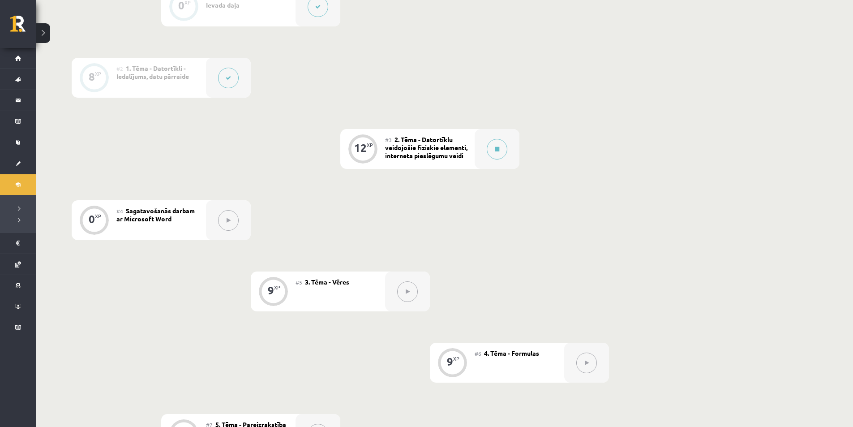
click at [470, 158] on div "#3 2. Tēma - Datortīklu veidojošie fiziskie elementi, interneta pieslēgumu veidi" at bounding box center [430, 149] width 90 height 40
click at [489, 148] on button at bounding box center [497, 149] width 21 height 21
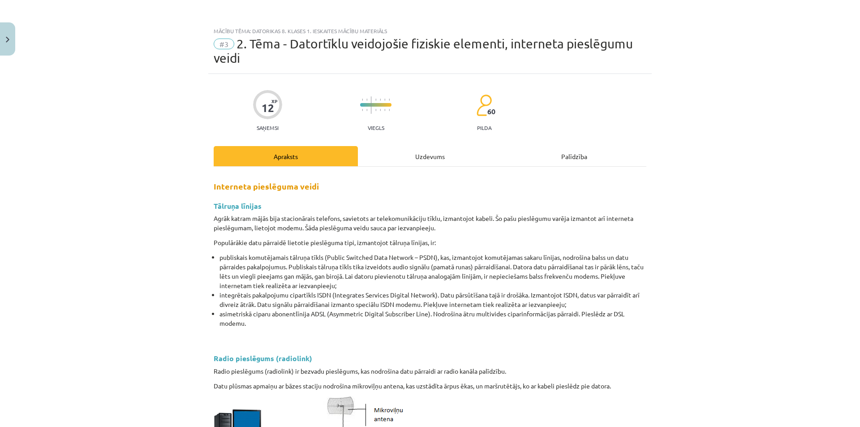
click at [431, 151] on div "Uzdevums" at bounding box center [430, 156] width 144 height 20
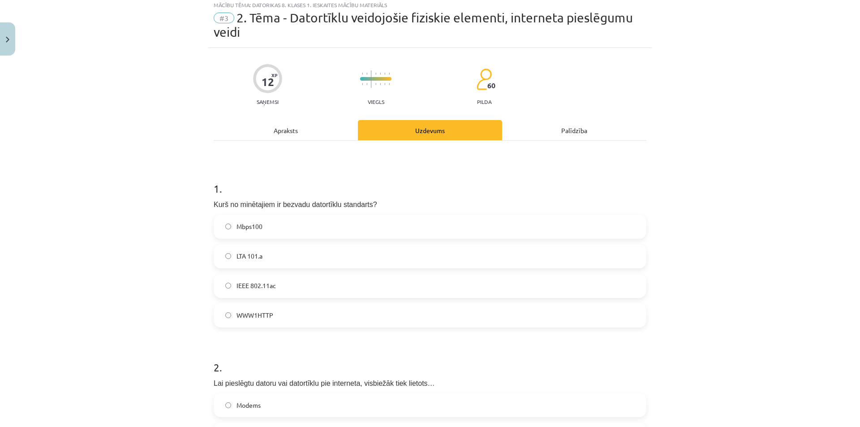
scroll to position [22, 0]
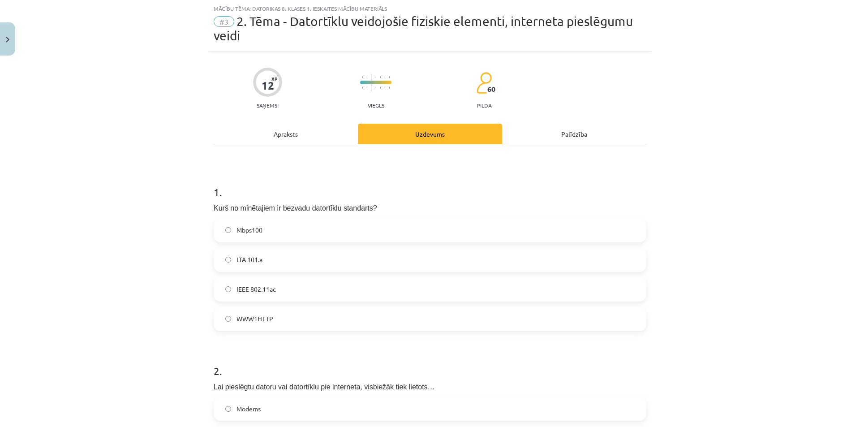
drag, startPoint x: 321, startPoint y: 140, endPoint x: 377, endPoint y: 112, distance: 62.7
click at [321, 139] on div "Apraksts" at bounding box center [286, 134] width 144 height 20
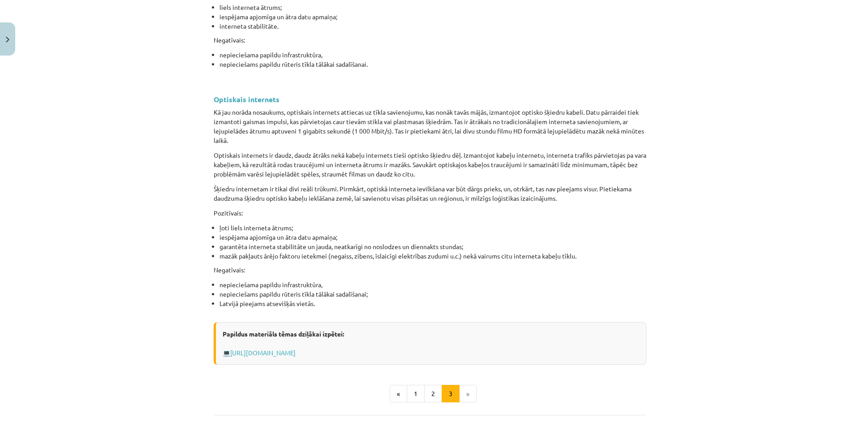
scroll to position [1082, 0]
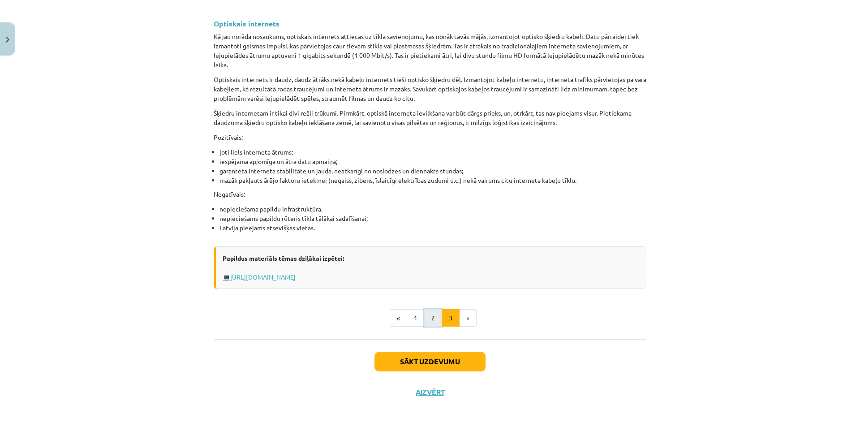
click at [427, 316] on button "2" at bounding box center [433, 318] width 18 height 18
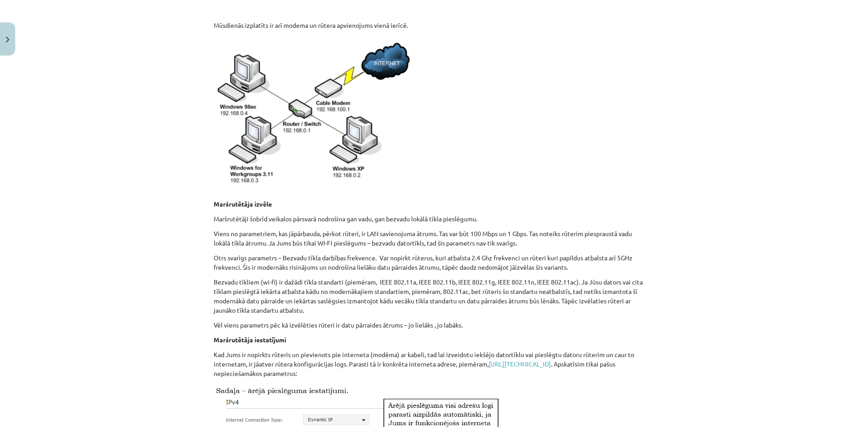
scroll to position [309, 0]
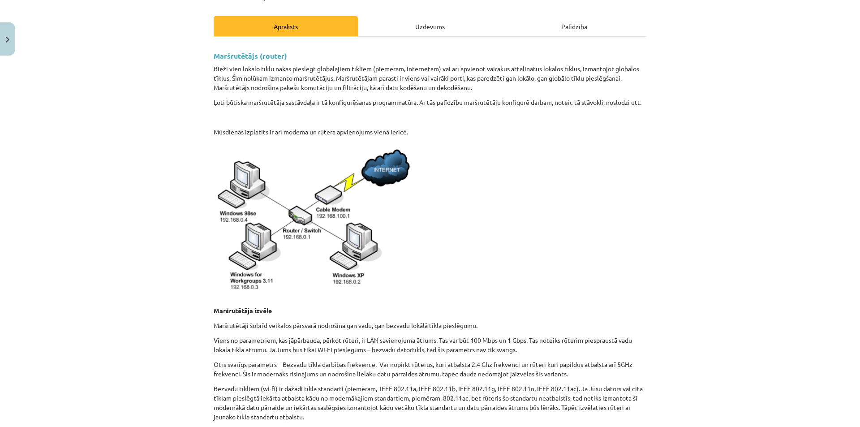
click at [428, 30] on div "Uzdevums" at bounding box center [430, 26] width 144 height 20
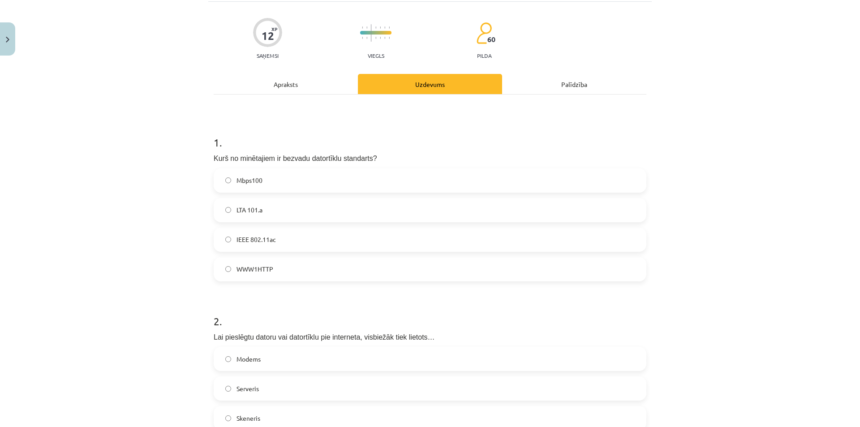
scroll to position [157, 0]
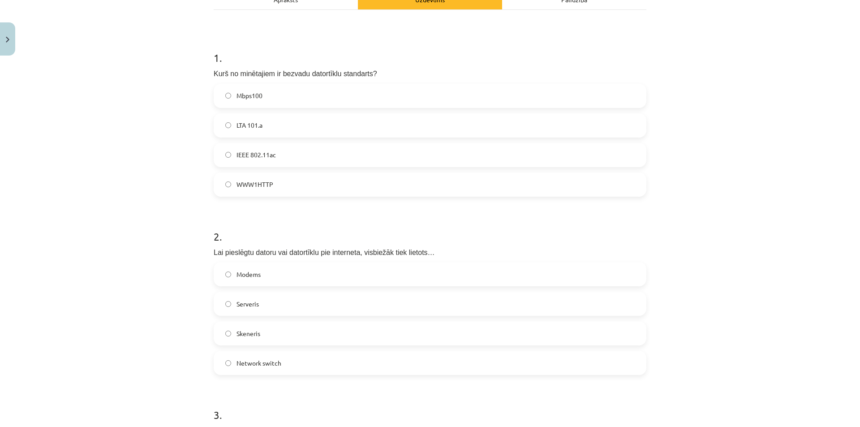
click at [284, 152] on label "IEEE 802.11ac" at bounding box center [429, 155] width 431 height 22
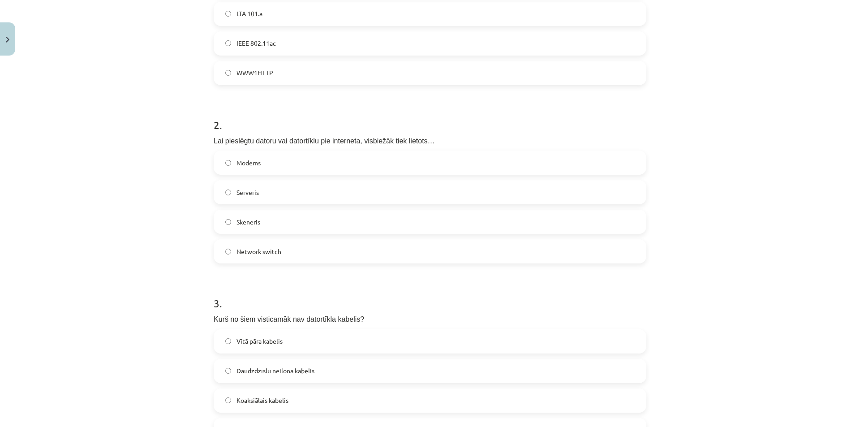
scroll to position [336, 0]
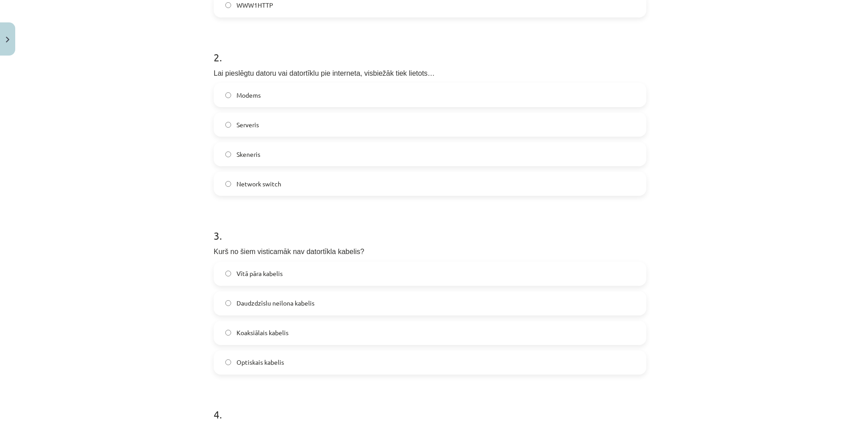
click at [330, 184] on label "Network switch" at bounding box center [429, 183] width 431 height 22
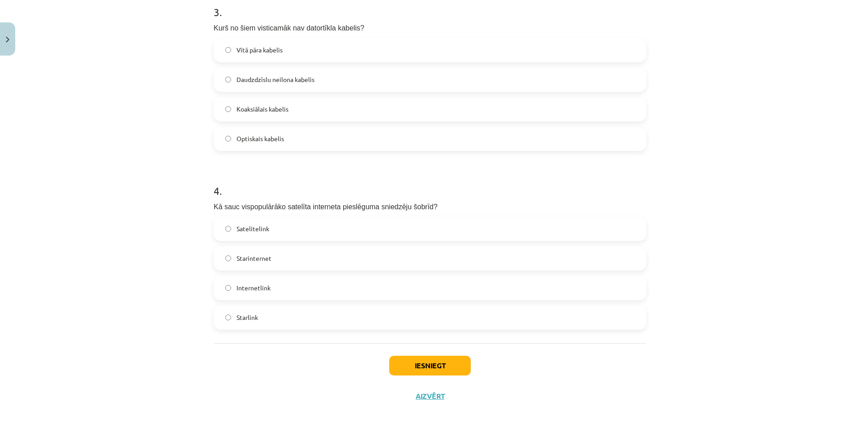
scroll to position [566, 0]
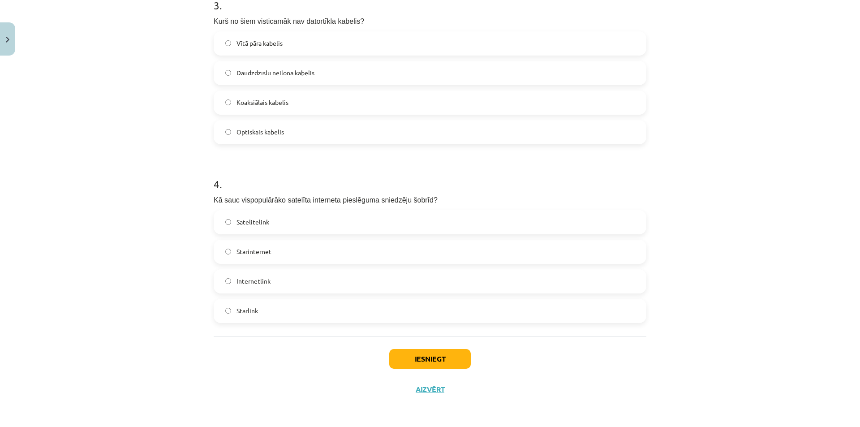
click at [292, 68] on span "Daudzdzīslu neilona kabelis" at bounding box center [275, 72] width 78 height 9
click at [191, 120] on div "Mācību tēma: Datorikas 8. klases 1. ieskaites mācību materiāls #3 2. Tēma - Dat…" at bounding box center [430, 213] width 860 height 427
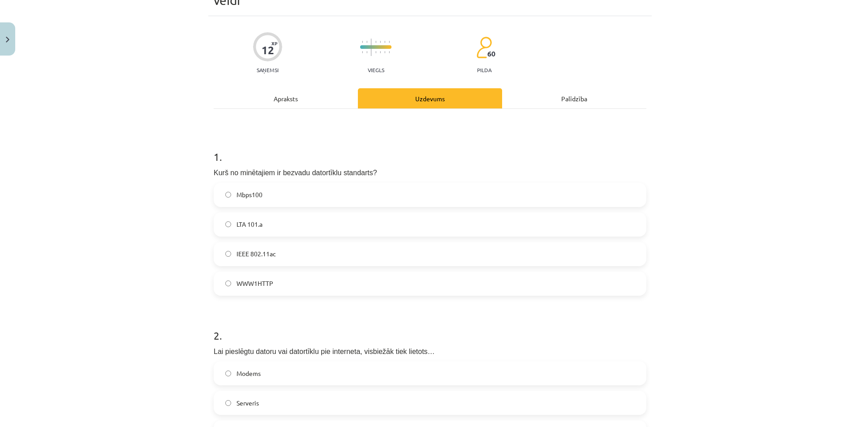
scroll to position [0, 0]
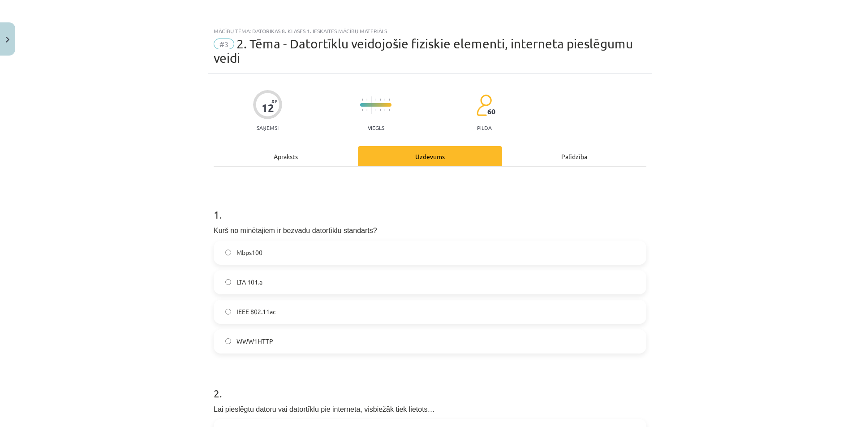
click at [296, 148] on div "Apraksts" at bounding box center [286, 156] width 144 height 20
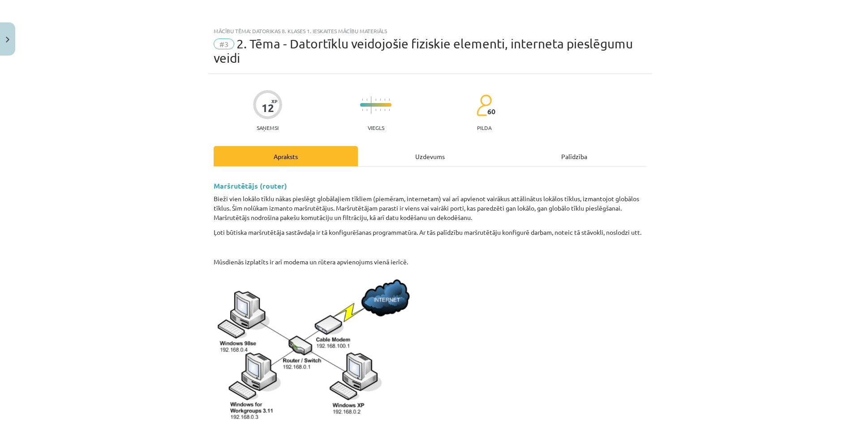
scroll to position [22, 0]
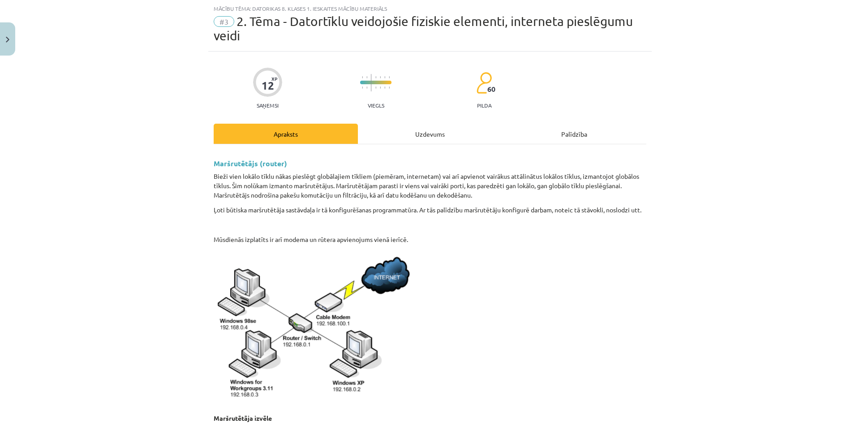
click at [748, 102] on div "Mācību tēma: Datorikas 8. klases 1. ieskaites mācību materiāls #3 2. Tēma - Dat…" at bounding box center [430, 213] width 860 height 427
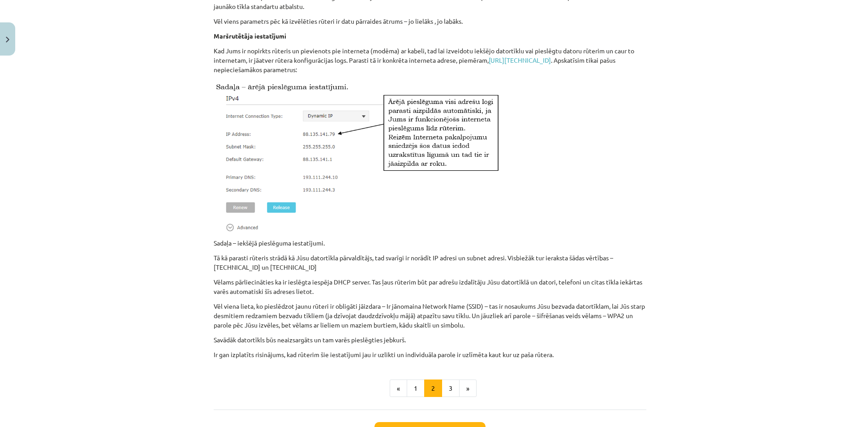
scroll to position [622, 0]
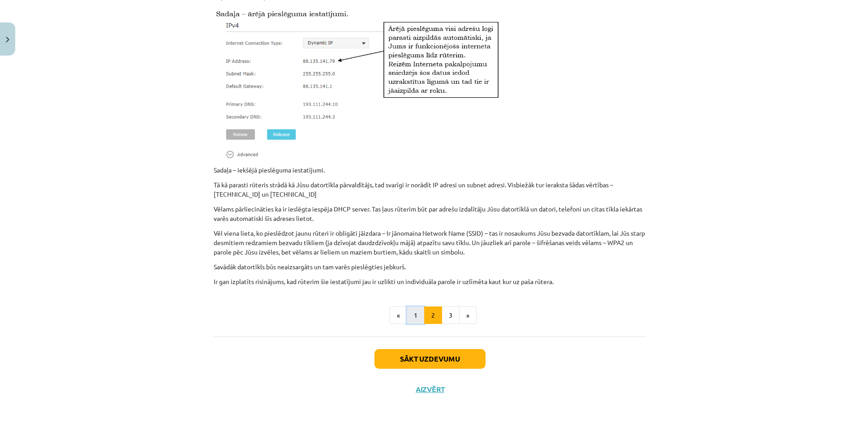
click at [411, 316] on button "1" at bounding box center [416, 315] width 18 height 18
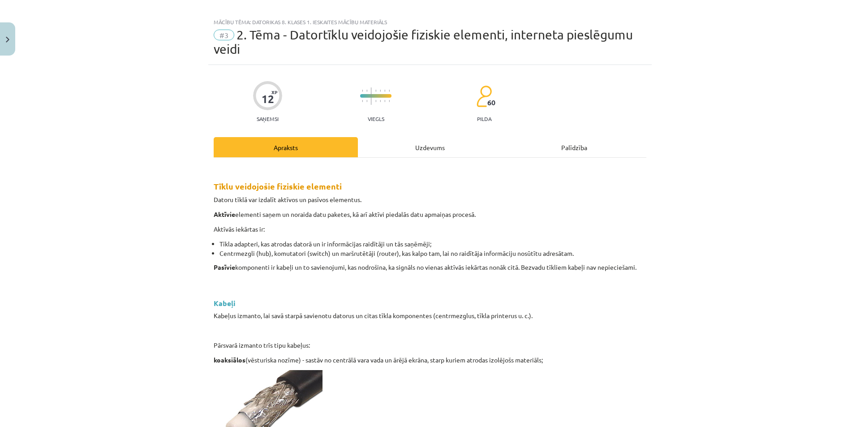
scroll to position [0, 0]
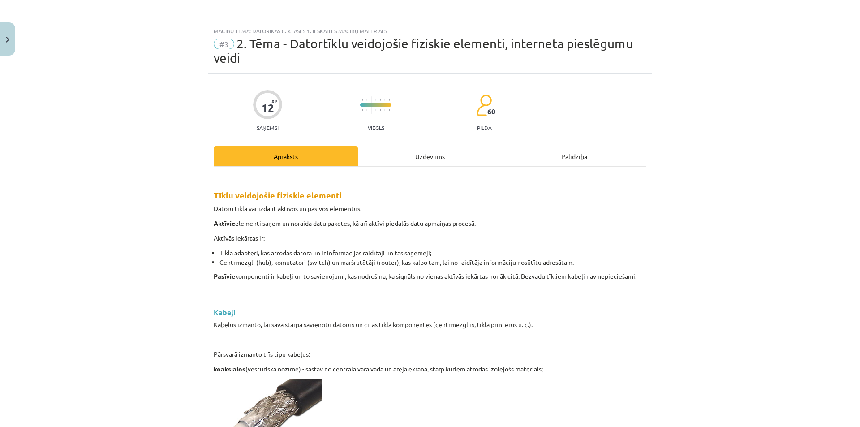
click at [424, 149] on div "Uzdevums" at bounding box center [430, 156] width 144 height 20
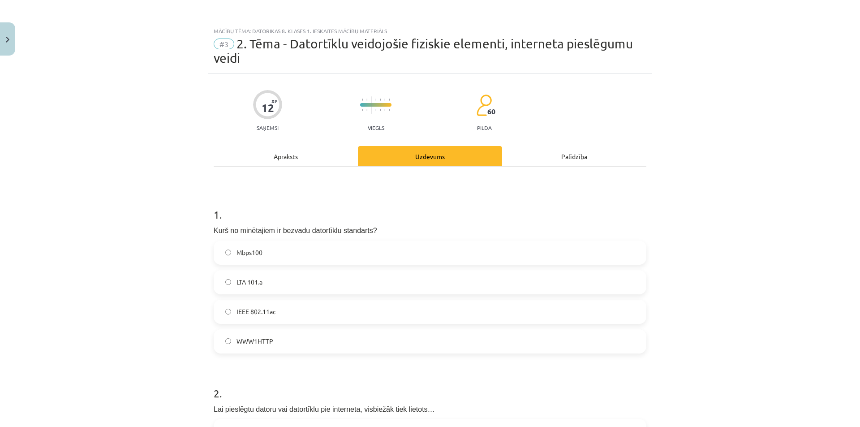
click at [296, 160] on div "Apraksts" at bounding box center [286, 156] width 144 height 20
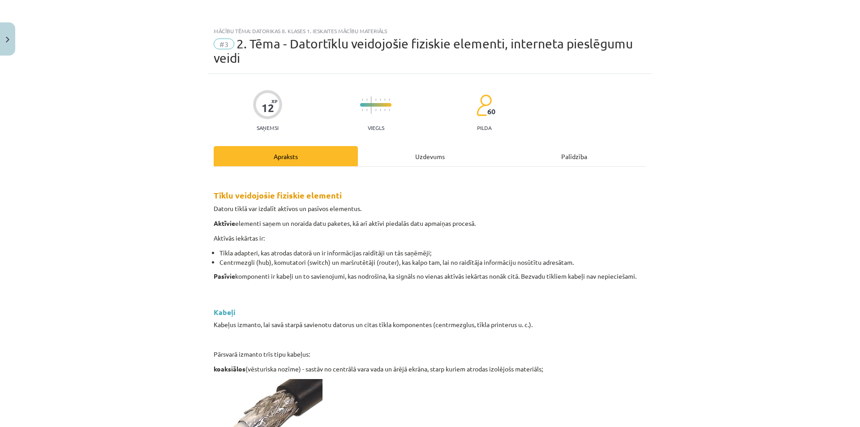
click at [430, 147] on div "Uzdevums" at bounding box center [430, 156] width 144 height 20
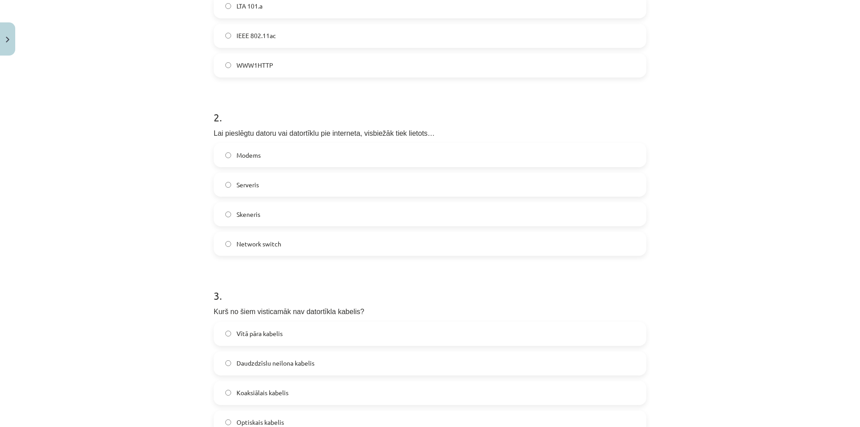
scroll to position [336, 0]
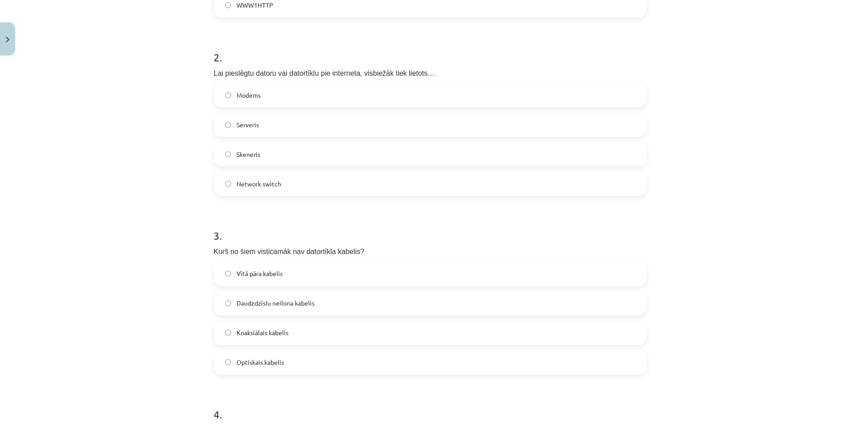
click at [333, 99] on label "Modems" at bounding box center [429, 95] width 431 height 22
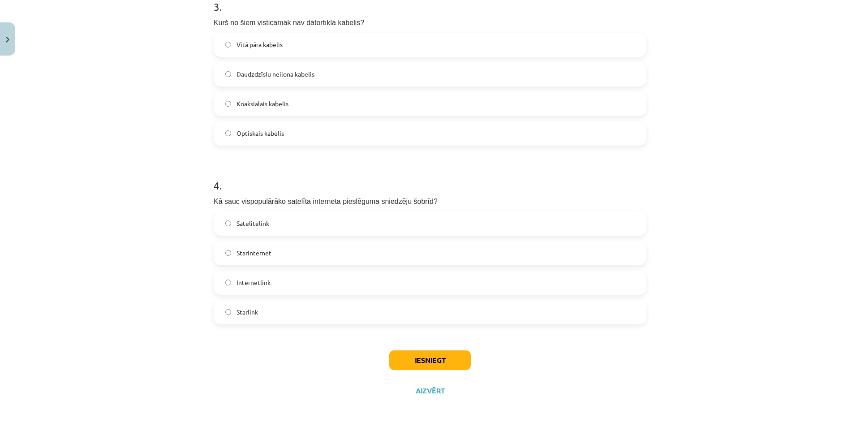
scroll to position [566, 0]
click at [327, 227] on label "Satelitelink" at bounding box center [429, 222] width 431 height 22
click at [430, 359] on button "Iesniegt" at bounding box center [429, 359] width 81 height 20
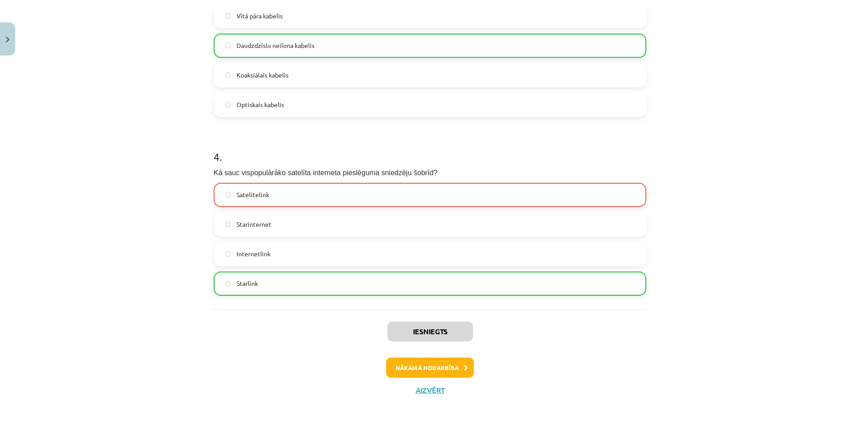
scroll to position [594, 0]
click at [446, 363] on button "Nākamā nodarbība" at bounding box center [430, 366] width 88 height 21
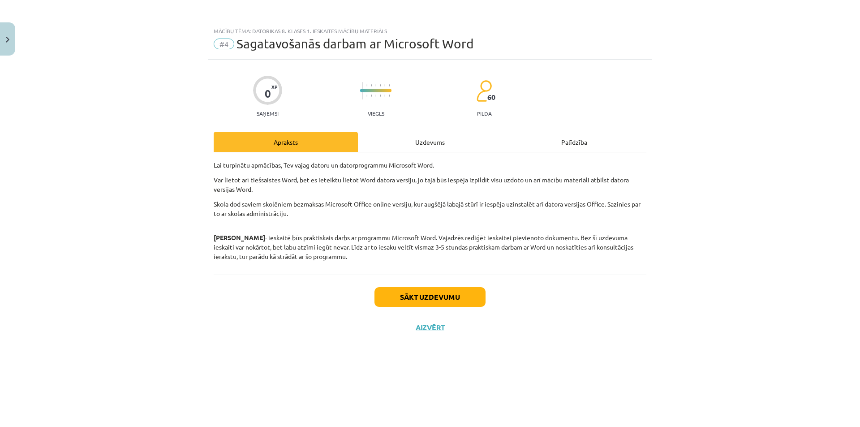
click at [396, 147] on div "Uzdevums" at bounding box center [430, 142] width 144 height 20
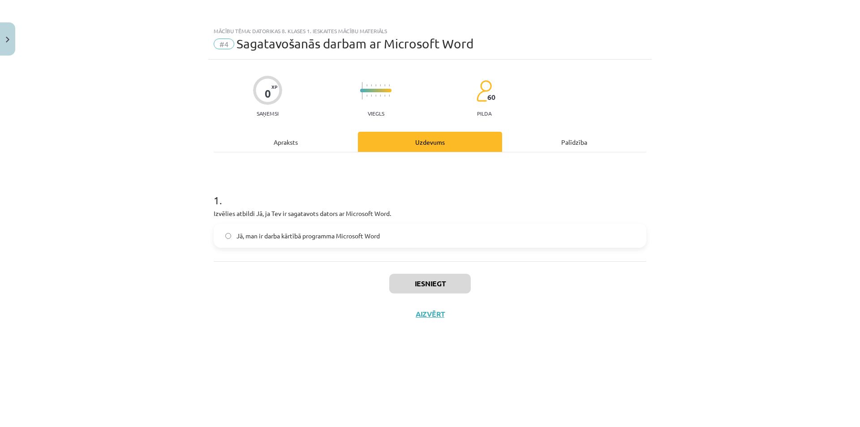
click at [300, 139] on div "Apraksts" at bounding box center [286, 142] width 144 height 20
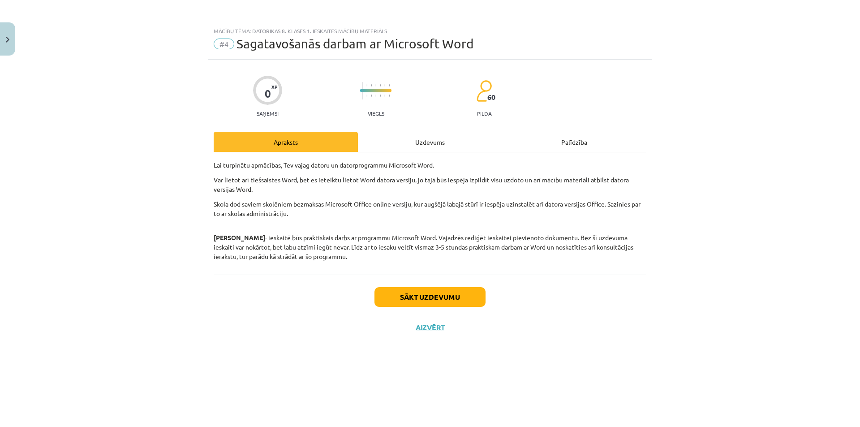
click at [412, 143] on div "Uzdevums" at bounding box center [430, 142] width 144 height 20
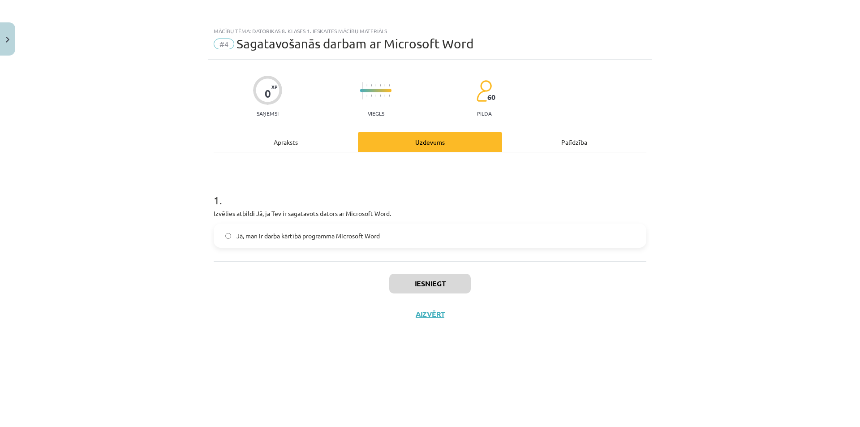
click at [388, 241] on label "Jā, man ir darba kārtībā programma Microsoft Word" at bounding box center [429, 235] width 431 height 22
click at [416, 274] on button "Iesniegt" at bounding box center [429, 284] width 81 height 20
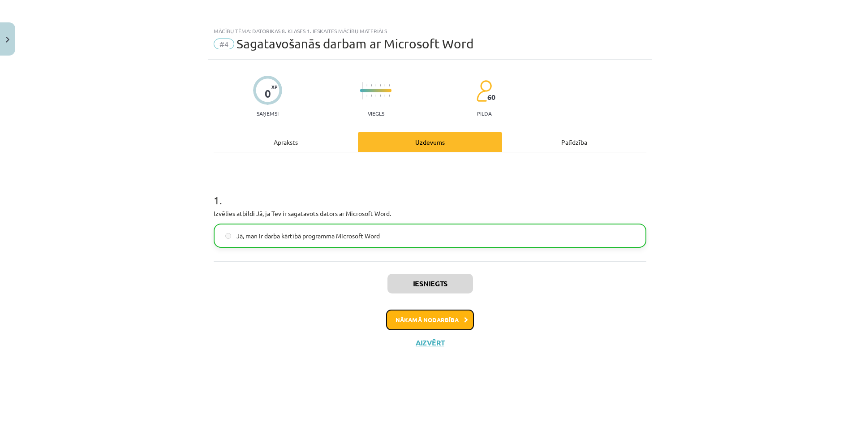
click at [430, 314] on button "Nākamā nodarbība" at bounding box center [430, 319] width 88 height 21
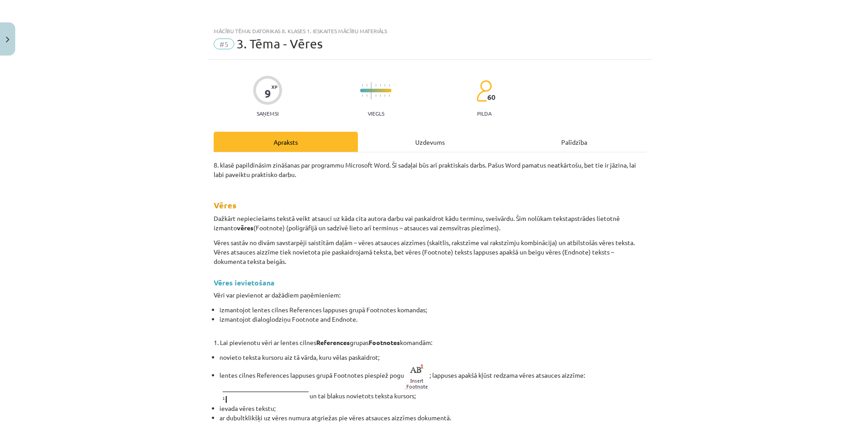
click at [369, 144] on div "Uzdevums" at bounding box center [430, 142] width 144 height 20
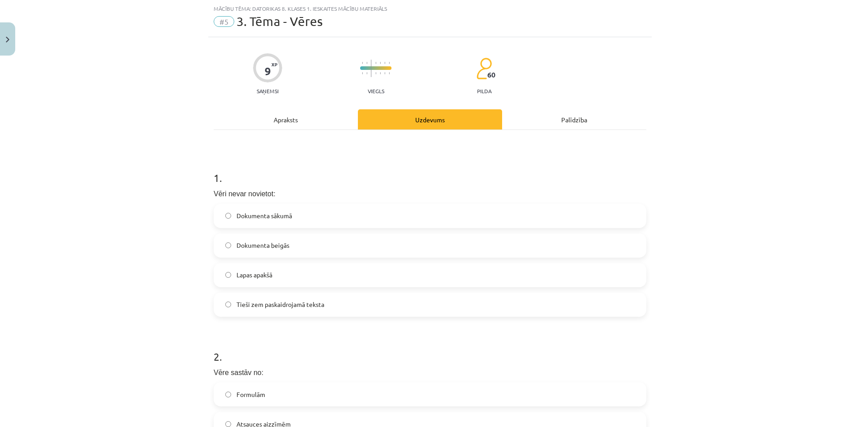
click at [328, 126] on div "Apraksts" at bounding box center [286, 119] width 144 height 20
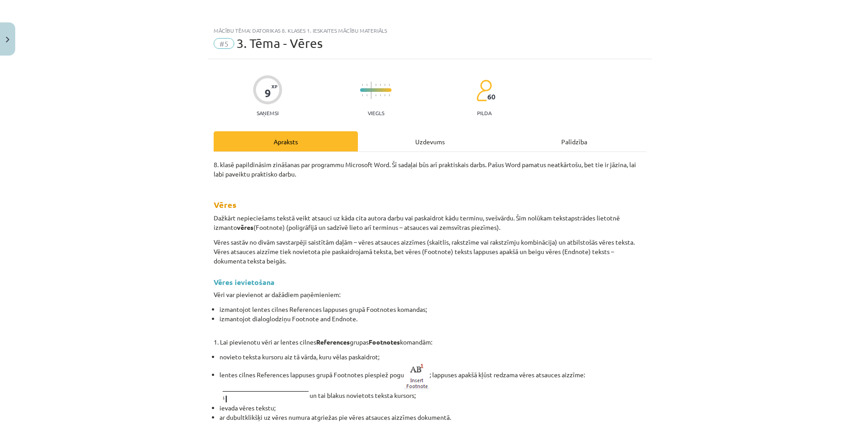
scroll to position [0, 0]
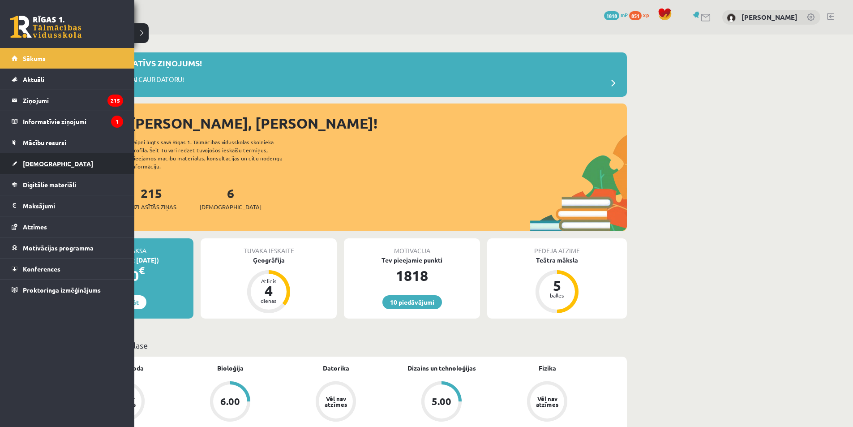
click at [35, 167] on link "[DEMOGRAPHIC_DATA]" at bounding box center [67, 163] width 111 height 21
